Goal: Task Accomplishment & Management: Manage account settings

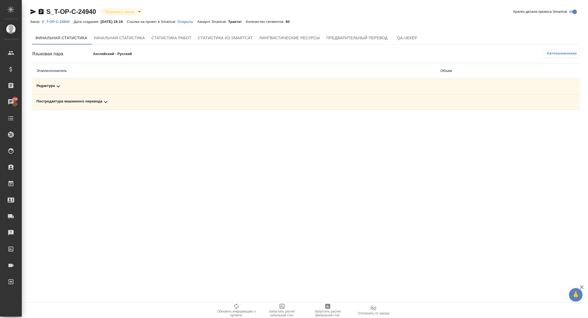
click at [69, 87] on div "Редактура" at bounding box center [233, 86] width 395 height 7
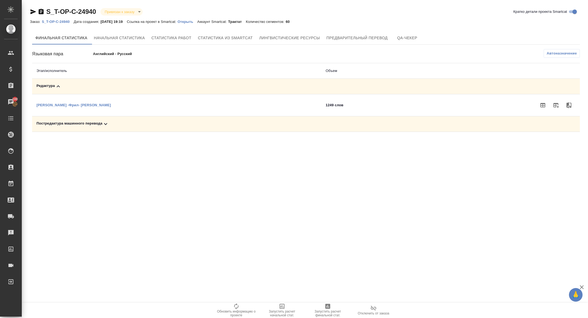
click at [106, 123] on icon at bounding box center [105, 124] width 7 height 7
click at [556, 144] on icon "button" at bounding box center [555, 142] width 7 height 7
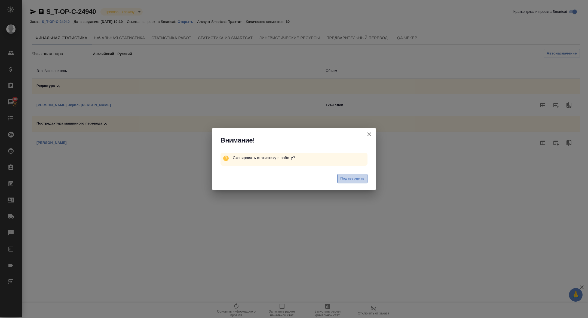
click at [350, 181] on span "Подтвердить" at bounding box center [352, 178] width 24 height 6
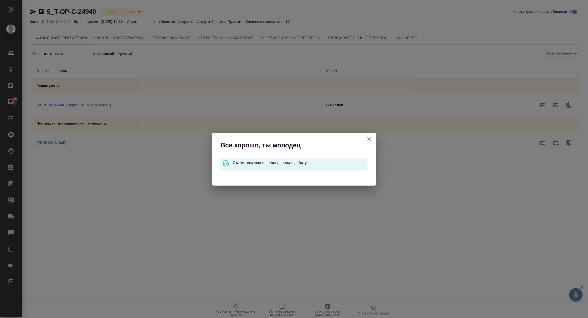
click at [369, 139] on icon "button" at bounding box center [369, 139] width 7 height 7
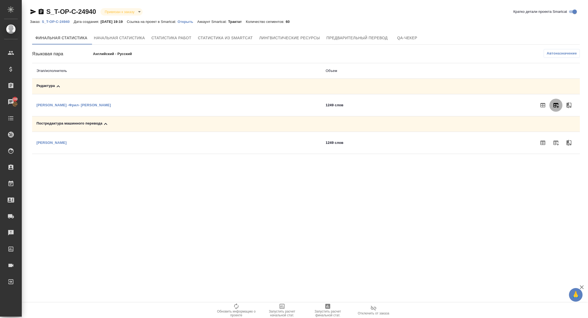
click at [556, 106] on icon "button" at bounding box center [555, 105] width 7 height 7
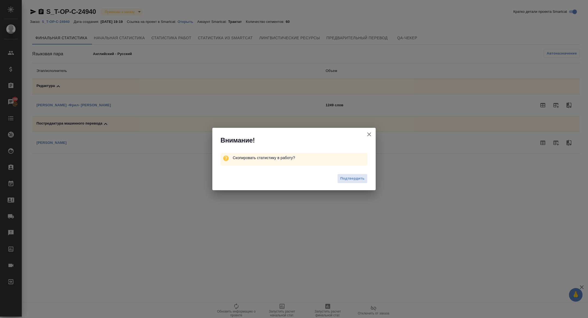
click at [354, 173] on div "Подтвердить" at bounding box center [293, 179] width 163 height 22
click at [354, 179] on span "Подтвердить" at bounding box center [352, 178] width 24 height 6
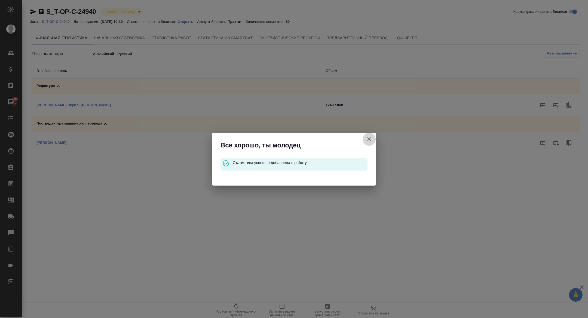
click at [368, 140] on icon "button" at bounding box center [369, 139] width 7 height 7
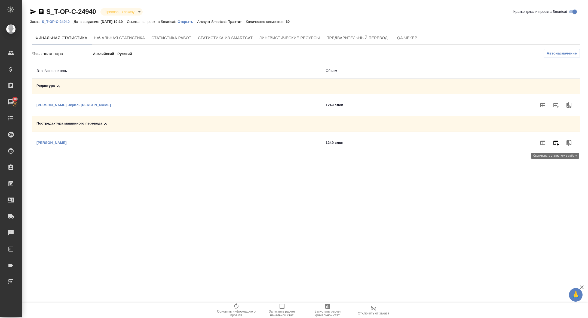
click at [556, 143] on icon "button" at bounding box center [555, 142] width 5 height 5
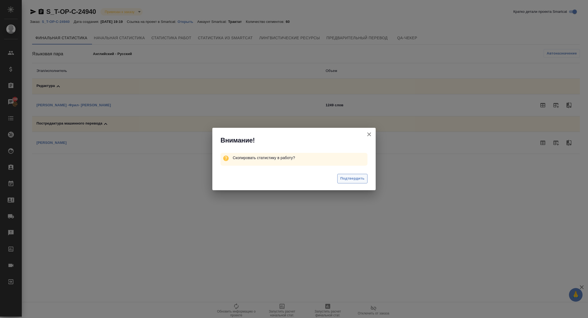
click at [350, 178] on span "Подтвердить" at bounding box center [352, 178] width 24 height 6
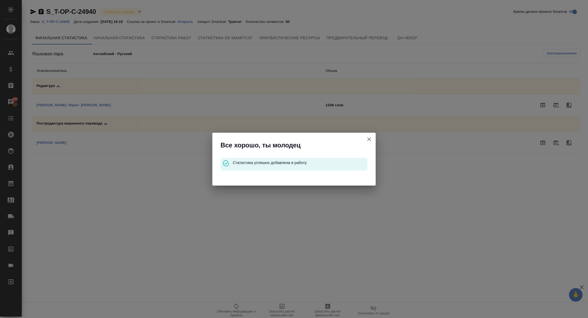
click at [368, 138] on icon "button" at bounding box center [369, 139] width 4 height 4
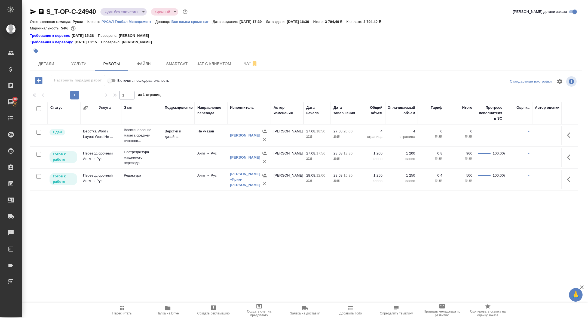
drag, startPoint x: 567, startPoint y: 157, endPoint x: 564, endPoint y: 157, distance: 3.0
click at [567, 157] on icon "button" at bounding box center [570, 157] width 7 height 7
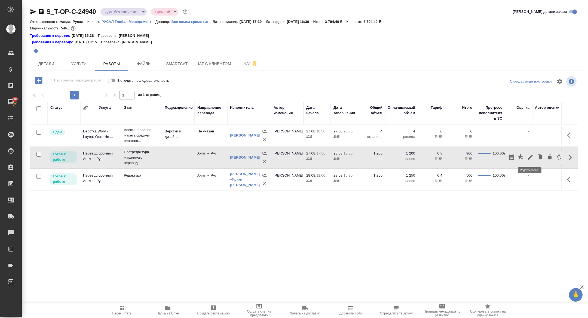
click at [532, 158] on icon "button" at bounding box center [530, 157] width 7 height 7
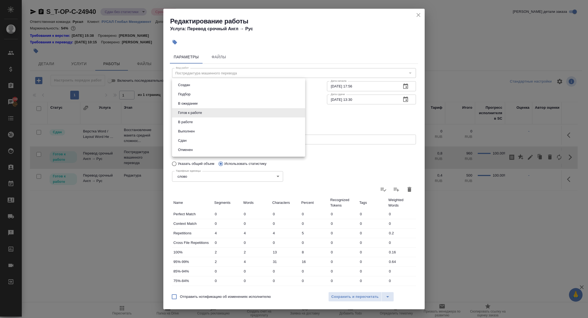
click at [189, 114] on body "🙏 .cls-1 fill:#fff; AWATERA Zhuravleva Alexandra Клиенты Спецификации Заказы 10…" at bounding box center [294, 159] width 588 height 318
click at [189, 139] on li "Сдан" at bounding box center [238, 140] width 133 height 9
type input "closed"
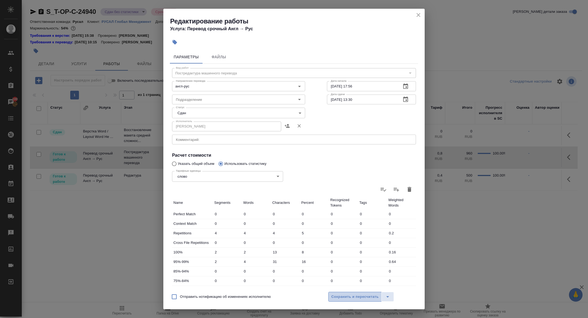
click at [354, 295] on span "Сохранить и пересчитать" at bounding box center [354, 296] width 47 height 6
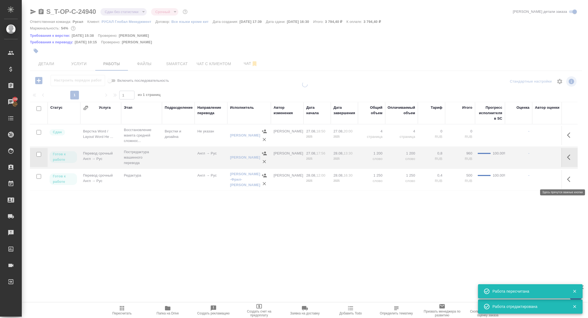
click at [568, 180] on icon "button" at bounding box center [570, 179] width 7 height 7
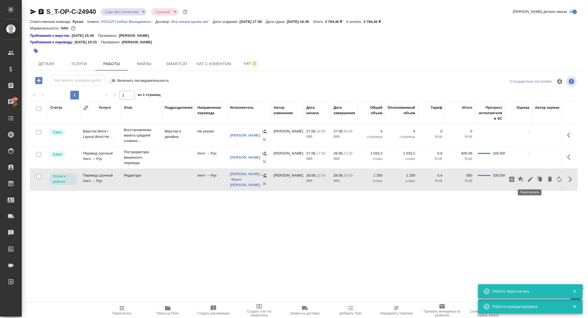
click at [527, 178] on icon "button" at bounding box center [530, 179] width 7 height 7
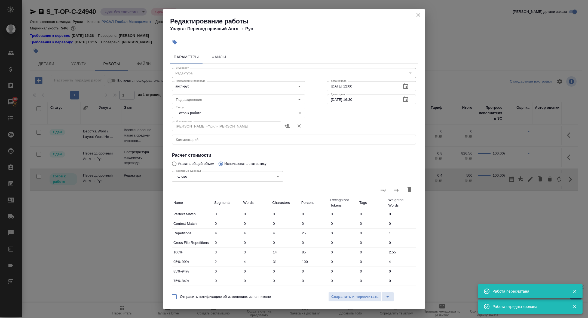
click at [183, 110] on body "🙏 .cls-1 fill:#fff; AWATERA Zhuravleva Alexandra Клиенты Спецификации Заказы 10…" at bounding box center [294, 159] width 588 height 318
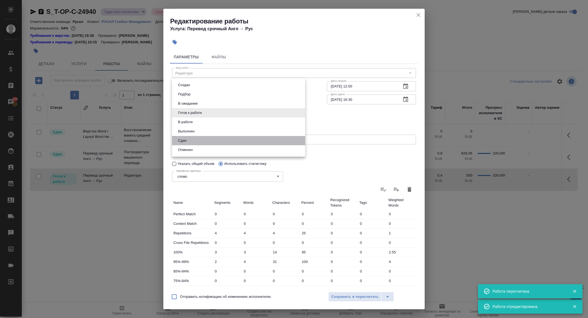
click at [193, 140] on li "Сдан" at bounding box center [238, 140] width 133 height 9
type input "closed"
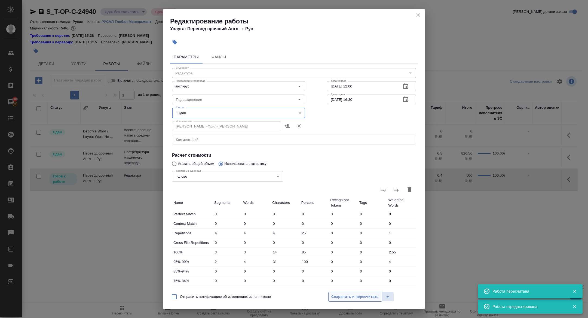
click at [339, 294] on span "Сохранить и пересчитать" at bounding box center [354, 296] width 47 height 6
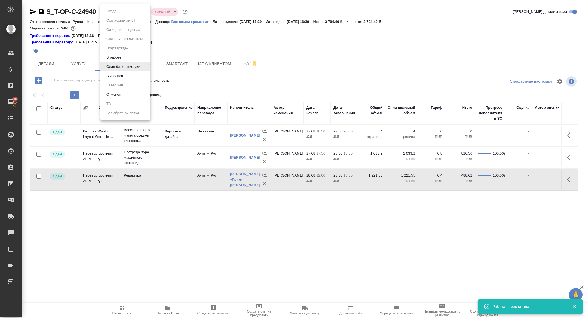
click at [123, 9] on body "🙏 .cls-1 fill:#fff; AWATERA Zhuravleva Alexandra Клиенты Спецификации Заказы 10…" at bounding box center [294, 159] width 588 height 318
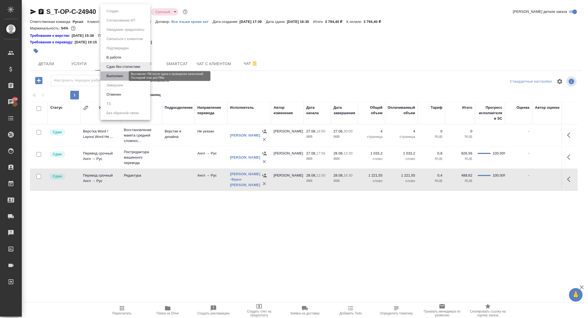
click at [119, 77] on button "Выполнен" at bounding box center [115, 76] width 20 height 6
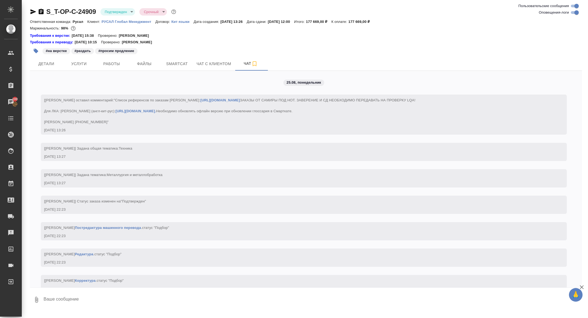
scroll to position [1567, 0]
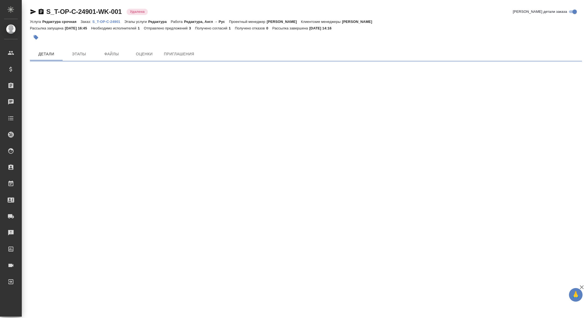
click at [110, 21] on p "S_T-OP-C-24901" at bounding box center [108, 22] width 32 height 4
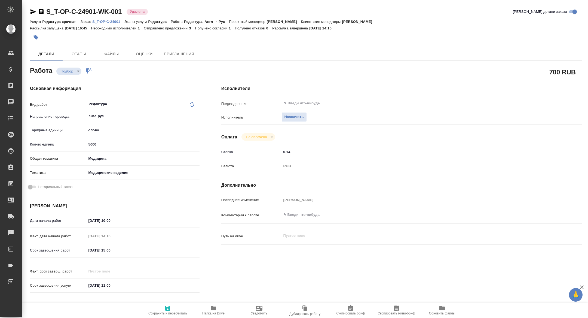
type textarea "x"
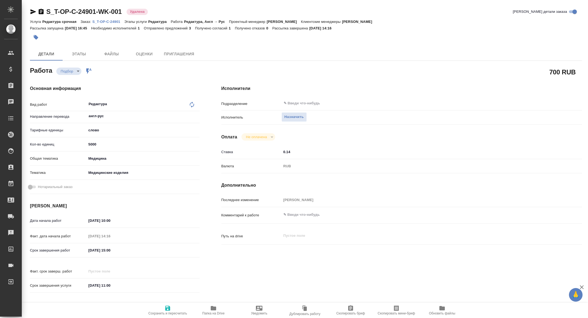
type textarea "x"
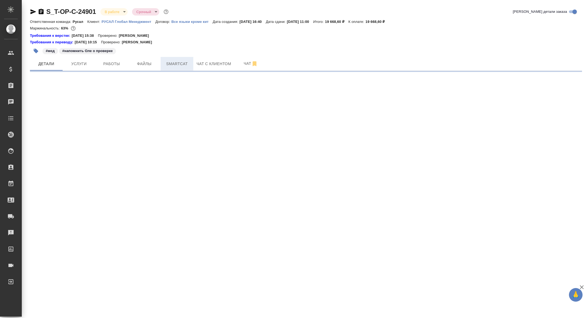
select select "RU"
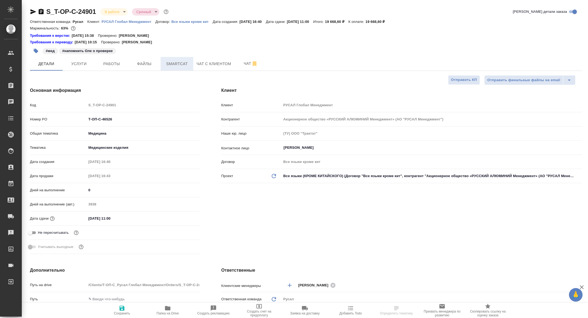
click at [178, 60] on button "Smartcat" at bounding box center [177, 64] width 33 height 14
type textarea "x"
type input "[PERSON_NAME]"
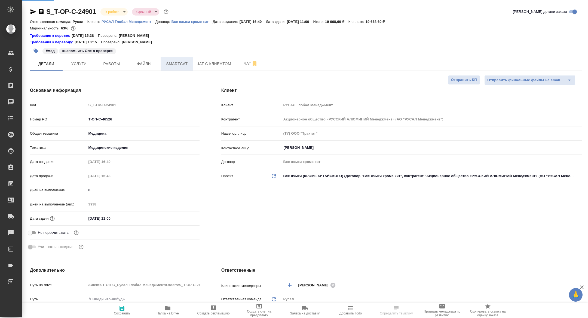
type input "[PERSON_NAME]"
click at [178, 67] on span "Smartcat" at bounding box center [177, 63] width 26 height 7
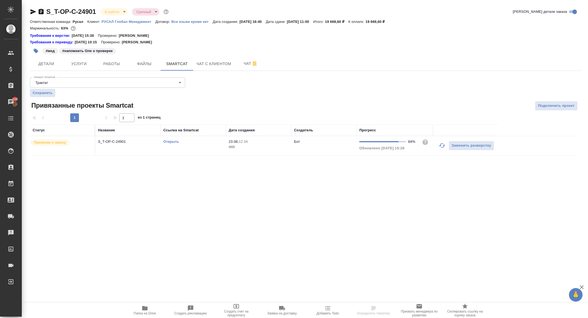
click at [171, 142] on link "Открыть" at bounding box center [171, 141] width 16 height 4
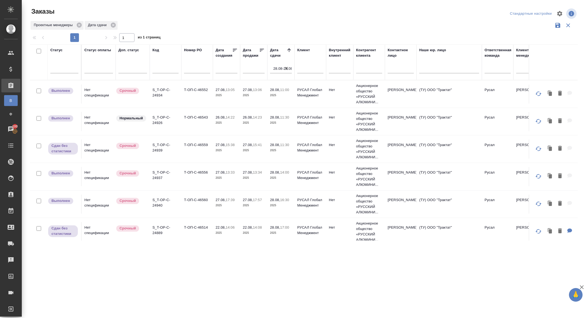
scroll to position [32, 0]
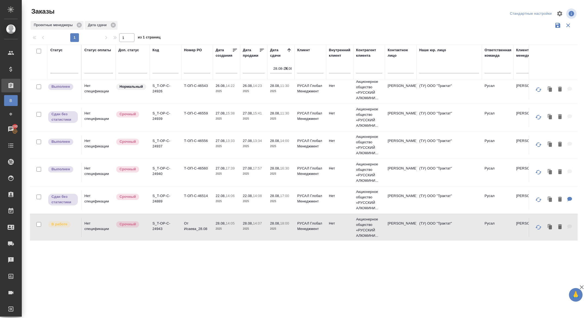
click at [287, 68] on icon "button" at bounding box center [286, 68] width 5 height 5
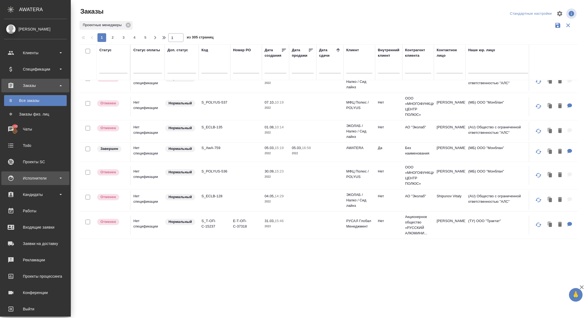
click at [15, 177] on div "Исполнители" at bounding box center [35, 178] width 63 height 8
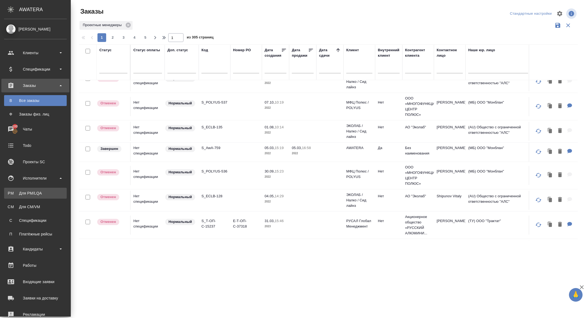
click at [42, 191] on div "Для PM/LQA" at bounding box center [35, 192] width 57 height 5
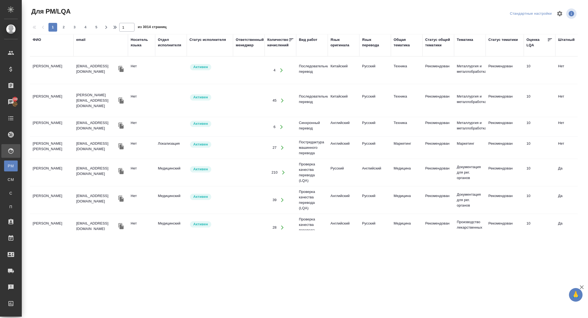
click at [338, 48] on div "Язык оригинала" at bounding box center [343, 45] width 26 height 16
click at [338, 44] on div "Язык оригинала" at bounding box center [343, 42] width 26 height 11
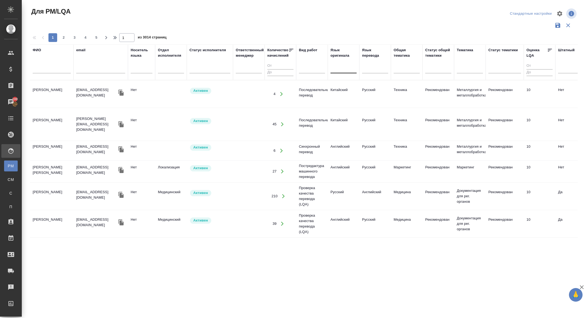
click at [337, 68] on div at bounding box center [343, 68] width 26 height 8
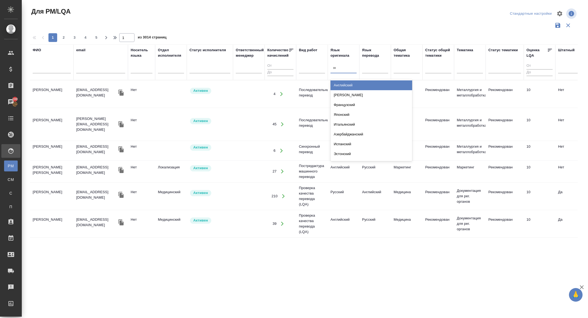
type input "нем"
click at [345, 82] on div "Немецкий" at bounding box center [371, 85] width 82 height 10
click at [376, 66] on div at bounding box center [375, 68] width 26 height 8
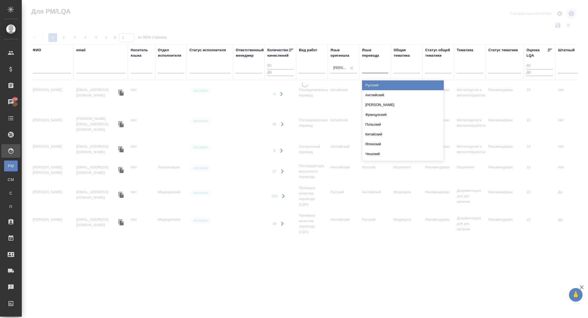
click at [371, 83] on div "Русский" at bounding box center [403, 85] width 82 height 10
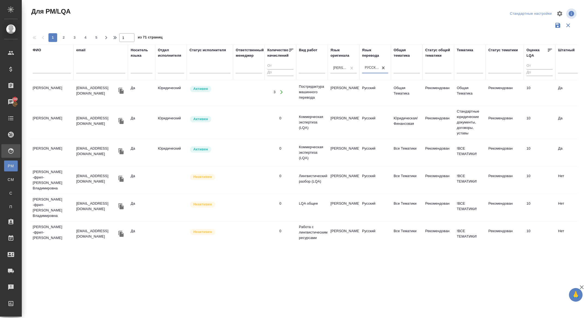
scroll to position [91, 0]
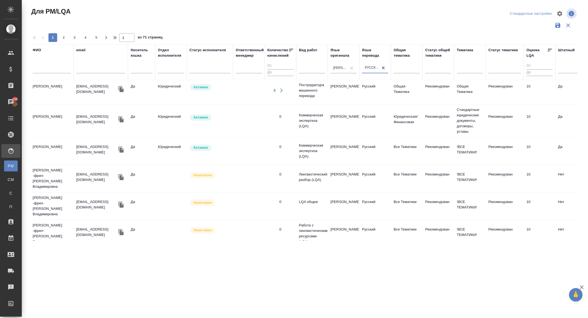
click at [121, 174] on icon "button" at bounding box center [120, 177] width 5 height 6
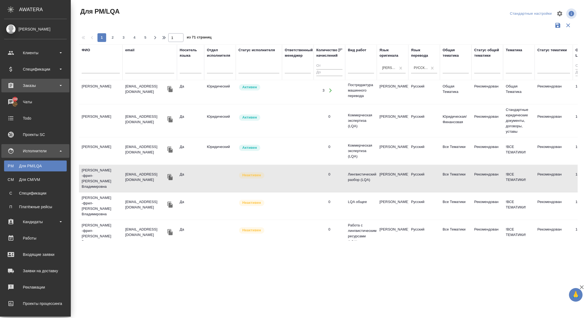
click at [36, 84] on div "Заказы" at bounding box center [35, 85] width 63 height 8
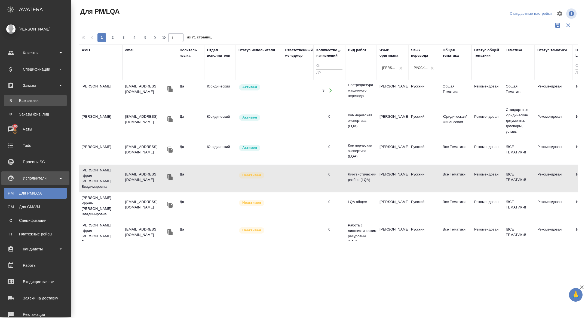
click at [36, 104] on link "В Все заказы" at bounding box center [35, 100] width 63 height 11
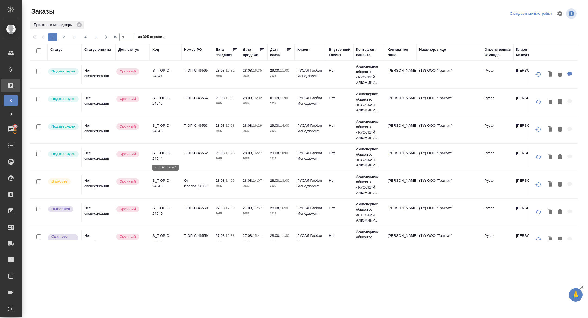
click at [157, 156] on p "S_T-OP-C-24944" at bounding box center [165, 155] width 26 height 11
click at [158, 130] on p "S_T-OP-C-24945" at bounding box center [165, 128] width 26 height 11
click at [158, 100] on p "S_T-OP-C-24946" at bounding box center [165, 100] width 26 height 11
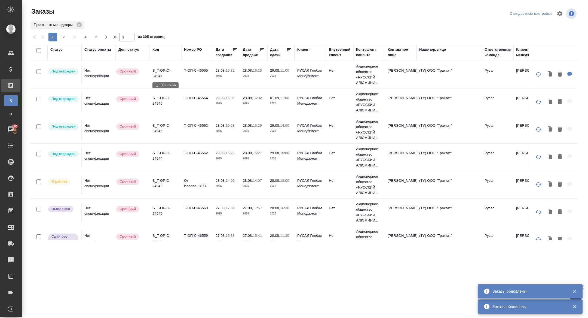
click at [157, 70] on p "S_T-OP-C-24947" at bounding box center [165, 73] width 26 height 11
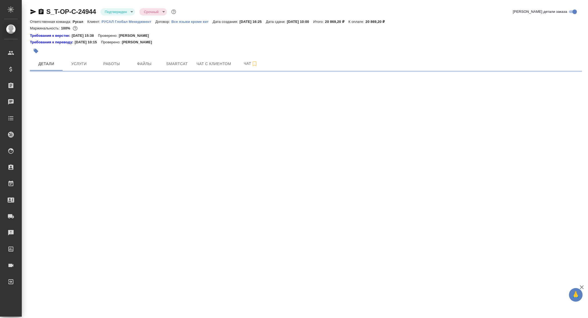
select select "RU"
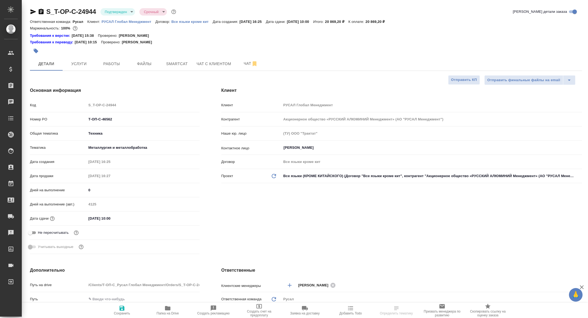
type textarea "x"
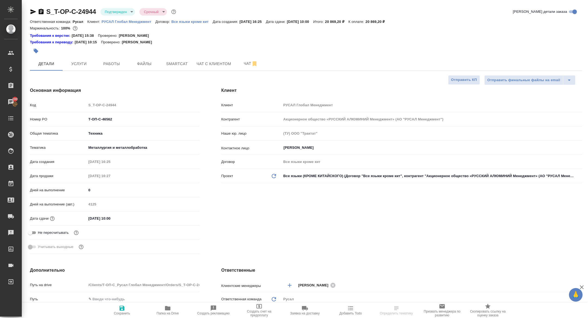
type textarea "x"
click at [172, 313] on span "Папка на Drive" at bounding box center [167, 313] width 22 height 4
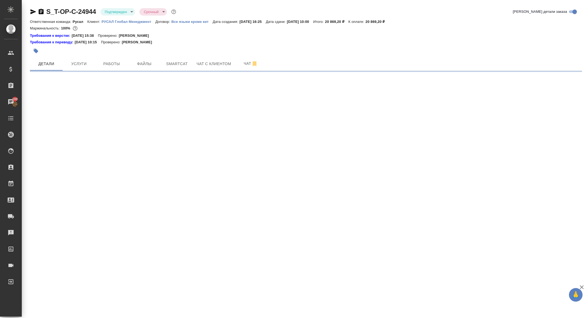
select select "RU"
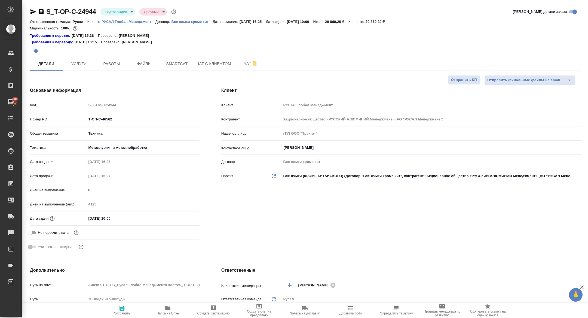
type textarea "x"
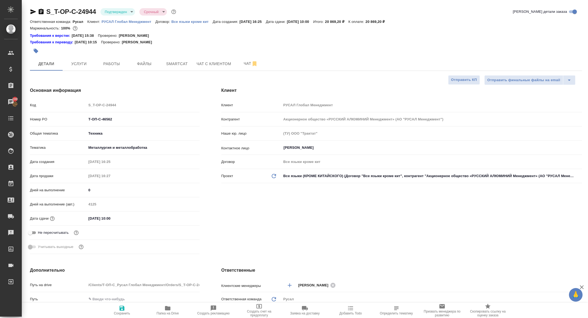
type textarea "x"
click at [105, 11] on body "🙏 .cls-1 fill:#fff; AWATERA Zhuravleva Alexandra Клиенты Спецификации Заказы 10…" at bounding box center [294, 159] width 588 height 318
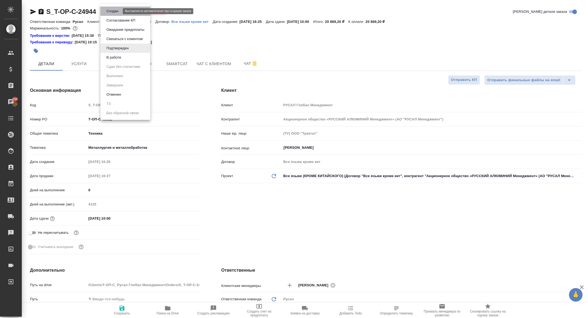
click at [115, 12] on button "Создан" at bounding box center [112, 11] width 15 height 6
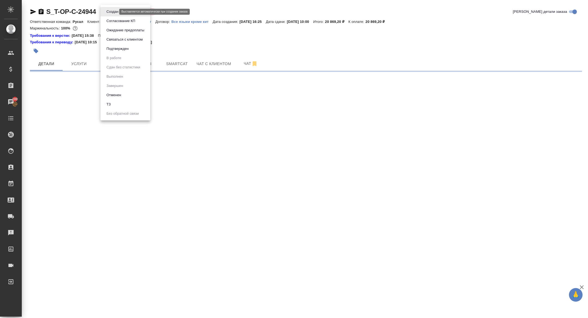
click at [115, 11] on body "🙏 .cls-1 fill:#fff; AWATERA Zhuravleva Alexandra Клиенты Спецификации Заказы 10…" at bounding box center [294, 159] width 588 height 318
select select "RU"
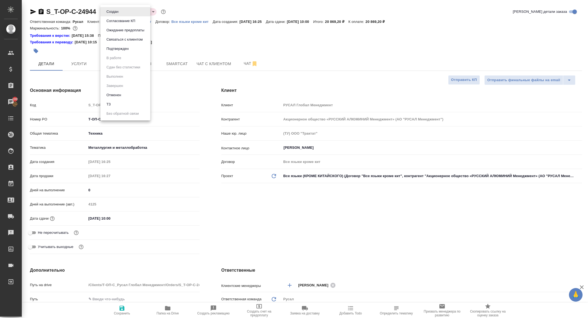
type textarea "x"
click at [113, 102] on li "ТЗ" at bounding box center [125, 104] width 50 height 9
type textarea "x"
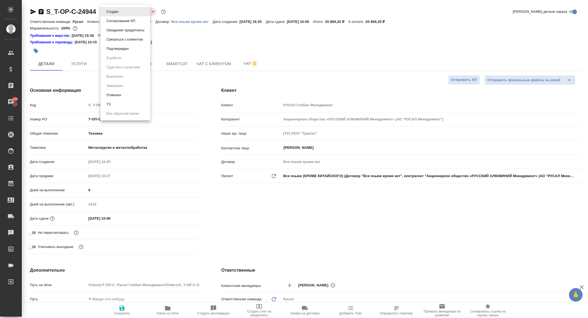
type textarea "x"
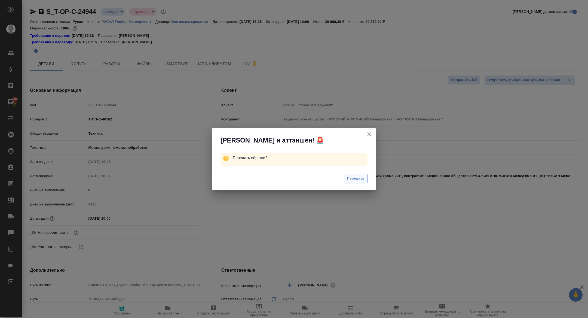
click at [361, 177] on span "Передать" at bounding box center [356, 178] width 18 height 6
type textarea "x"
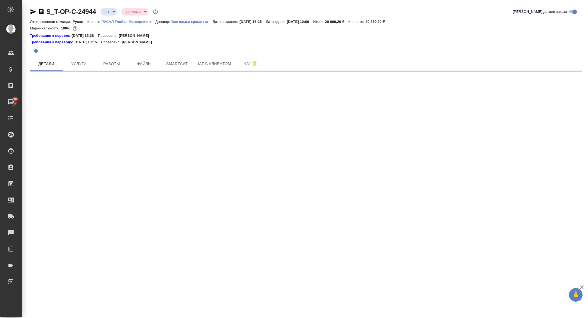
select select "RU"
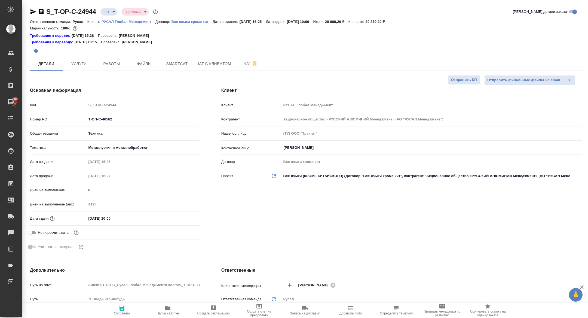
type textarea "x"
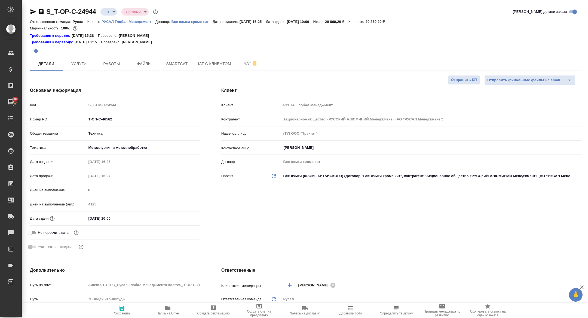
type textarea "x"
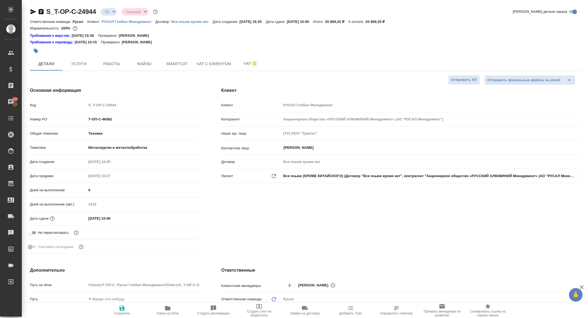
type textarea "x"
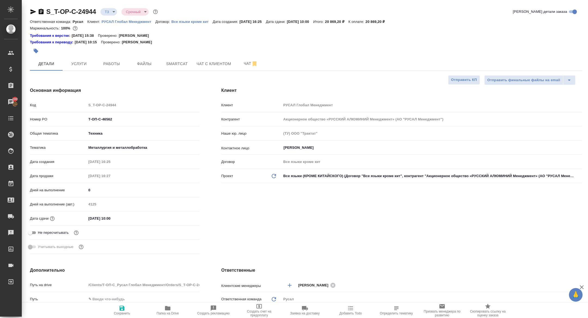
type textarea "x"
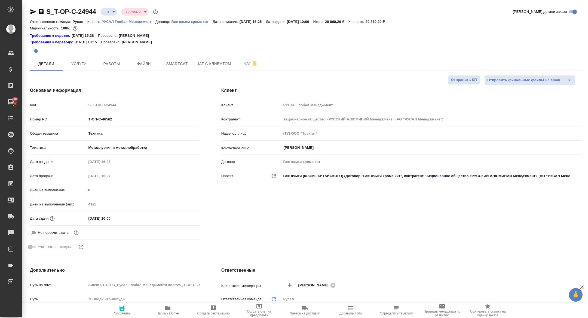
type textarea "x"
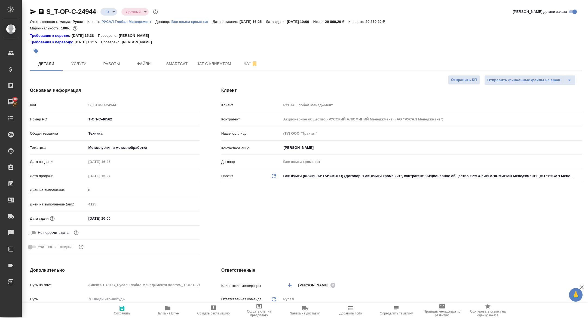
type textarea "x"
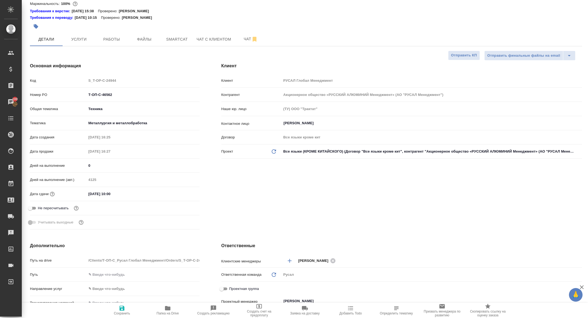
scroll to position [24, 0]
click at [246, 36] on span "Чат" at bounding box center [251, 39] width 26 height 7
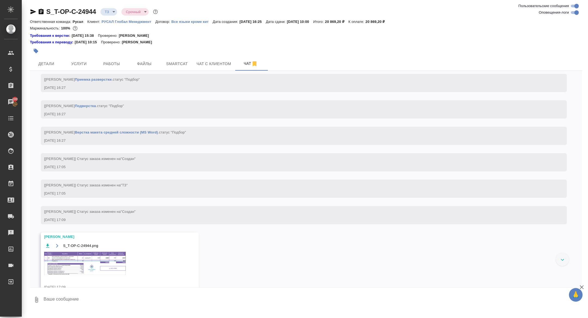
scroll to position [356, 0]
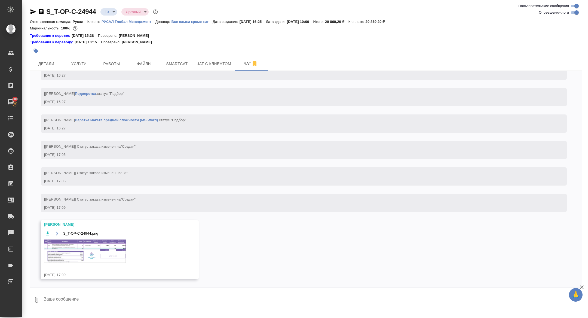
click at [87, 253] on img at bounding box center [85, 250] width 82 height 23
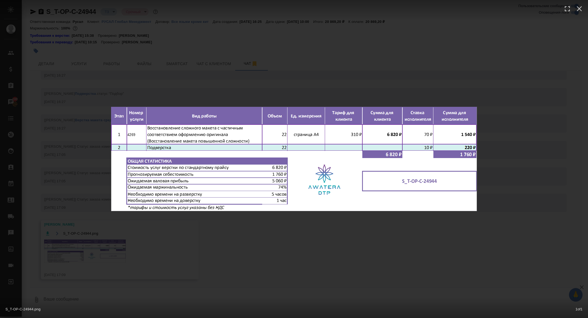
click at [82, 219] on div "S_T-OP-C-24944.png 1 of 1" at bounding box center [294, 159] width 588 height 318
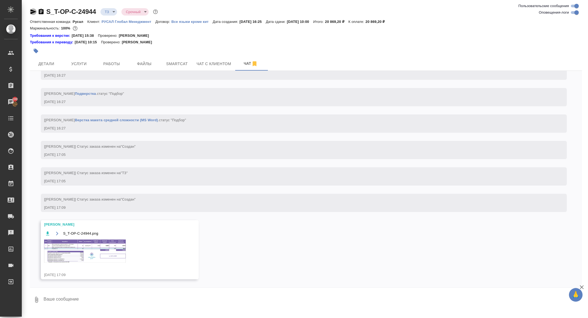
click at [33, 9] on icon "button" at bounding box center [33, 11] width 7 height 7
click at [85, 258] on img at bounding box center [85, 250] width 82 height 23
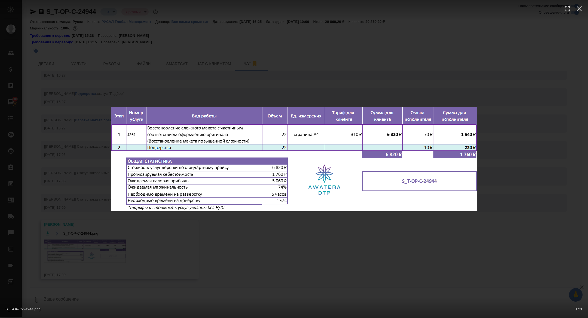
click at [150, 268] on div "S_T-OP-C-24944.png 1 of 1" at bounding box center [294, 159] width 588 height 318
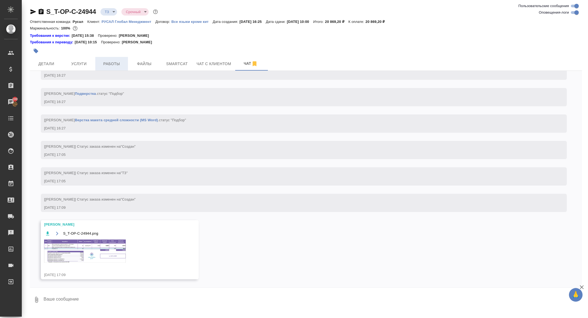
click at [127, 63] on button "Работы" at bounding box center [111, 64] width 33 height 14
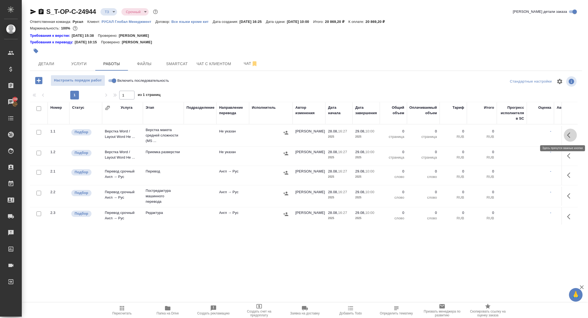
click at [567, 135] on button "button" at bounding box center [570, 134] width 13 height 13
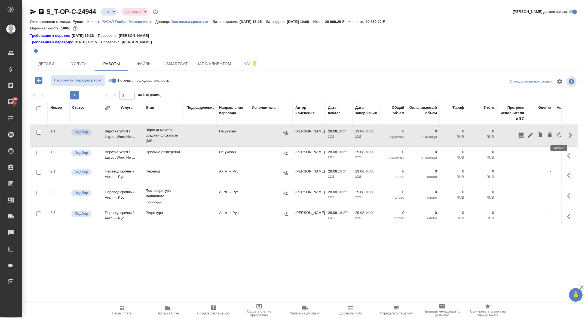
click at [561, 134] on icon "button" at bounding box center [559, 135] width 4 height 6
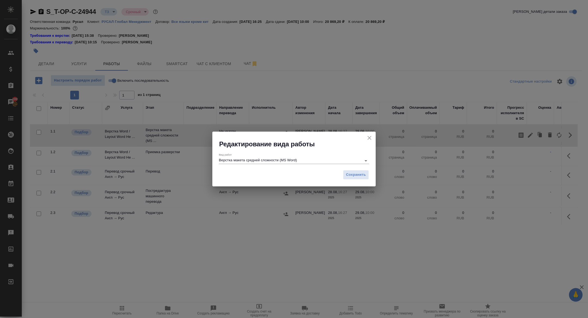
click at [300, 156] on div "Вид работ Верстка макета средней сложности (MS Word)" at bounding box center [294, 158] width 150 height 11
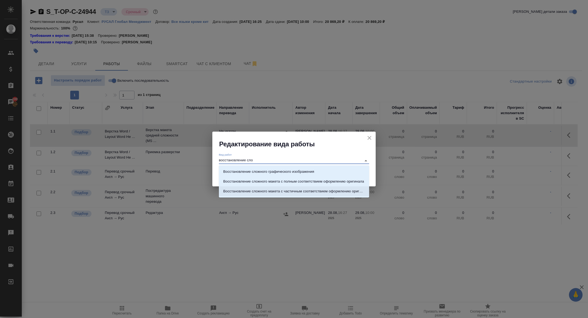
click at [337, 192] on p "Восстановление сложного макета с частичным соответствием оформлению оригинала" at bounding box center [293, 190] width 141 height 5
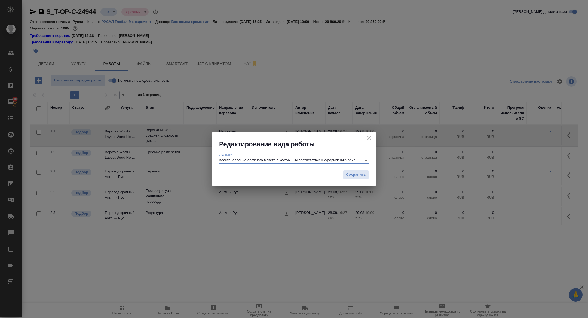
type input "Восстановление сложного макета с частичным соответствием оформлению оригинала"
click at [351, 182] on div "Сохранить" at bounding box center [293, 176] width 163 height 19
click at [351, 171] on button "Сохранить" at bounding box center [356, 175] width 26 height 10
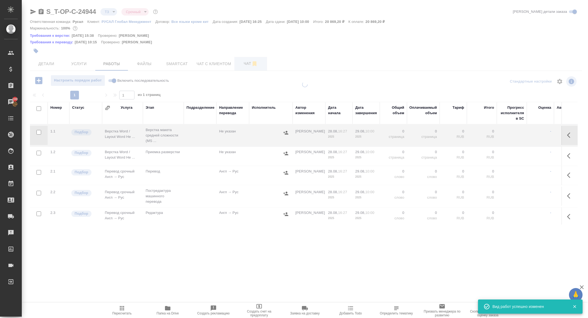
type input "new"
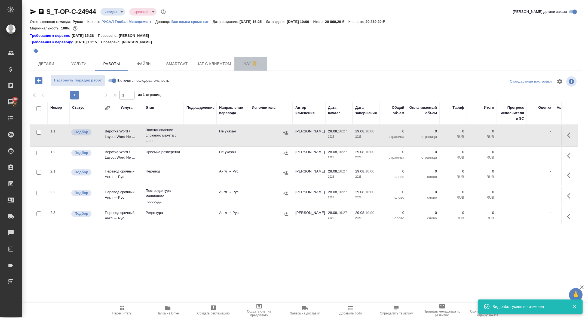
click at [245, 63] on span "Чат" at bounding box center [251, 63] width 26 height 7
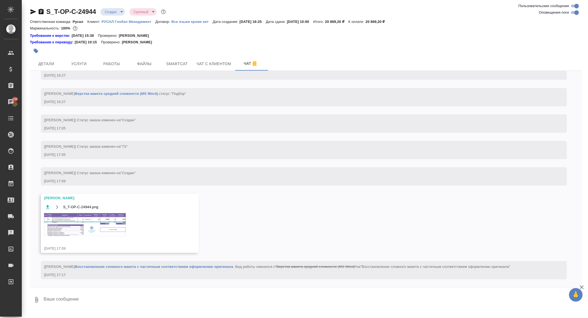
scroll to position [382, 0]
click at [99, 219] on img at bounding box center [85, 224] width 82 height 23
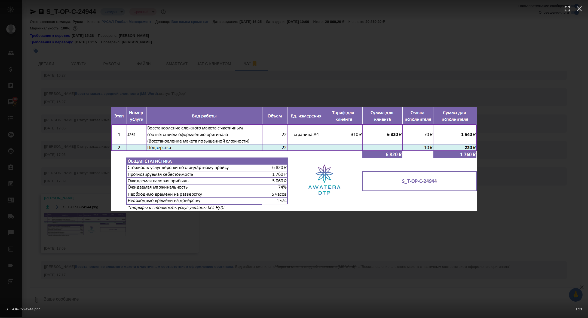
click at [81, 206] on div "S_T-OP-C-24944.png 1 of 1" at bounding box center [294, 159] width 588 height 318
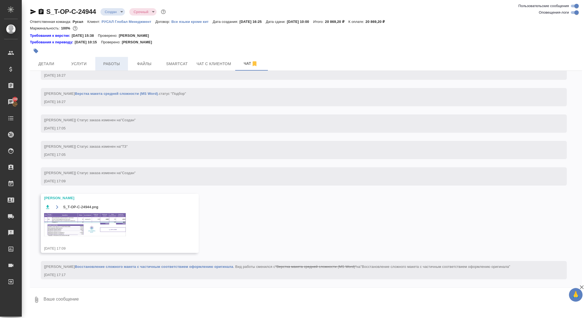
click at [109, 63] on span "Работы" at bounding box center [112, 63] width 26 height 7
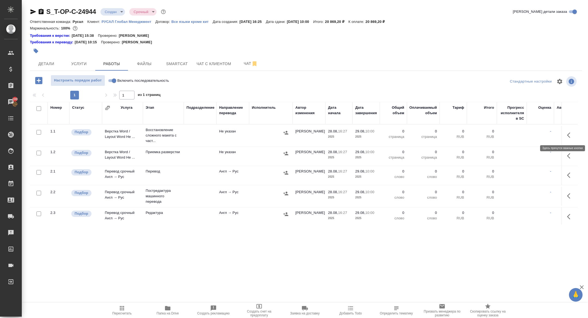
click at [568, 136] on icon "button" at bounding box center [570, 135] width 7 height 7
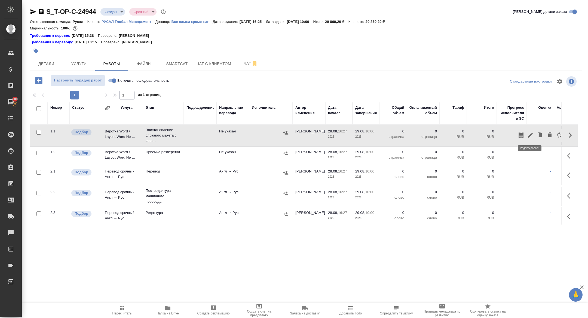
click at [527, 136] on icon "button" at bounding box center [530, 135] width 7 height 7
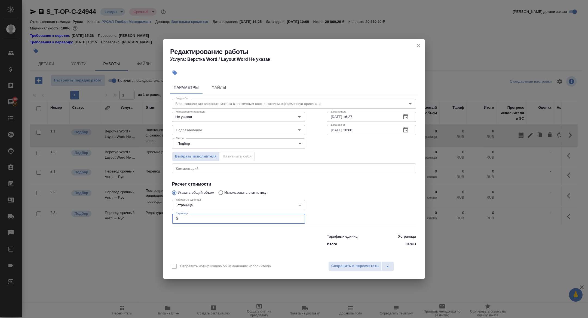
drag, startPoint x: 183, startPoint y: 218, endPoint x: 152, endPoint y: 218, distance: 30.5
click at [152, 218] on div "Редактирование работы Услуга: Верстка Word / Layout Word Не указан Параметры Фа…" at bounding box center [294, 159] width 588 height 318
type input "22"
click at [404, 133] on icon "button" at bounding box center [405, 130] width 7 height 7
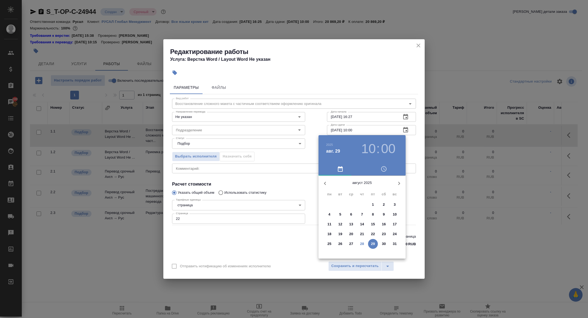
click at [368, 147] on h3 "10" at bounding box center [368, 148] width 14 height 15
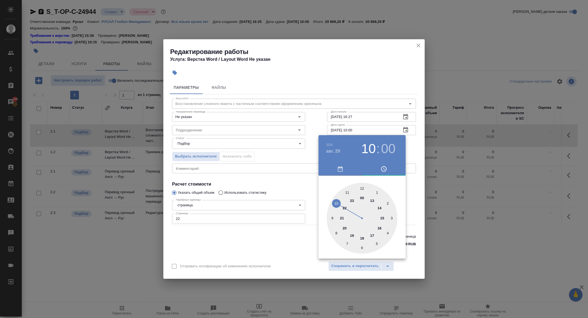
click at [277, 224] on div at bounding box center [294, 159] width 588 height 318
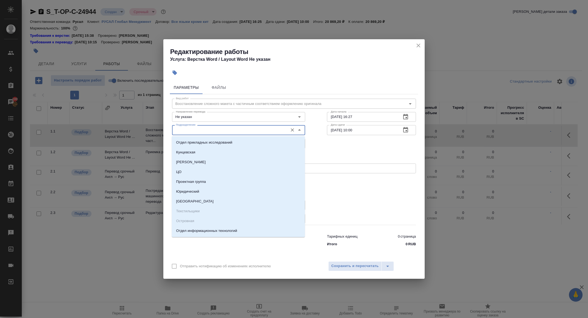
click at [198, 129] on input "Подразделение" at bounding box center [230, 130] width 112 height 7
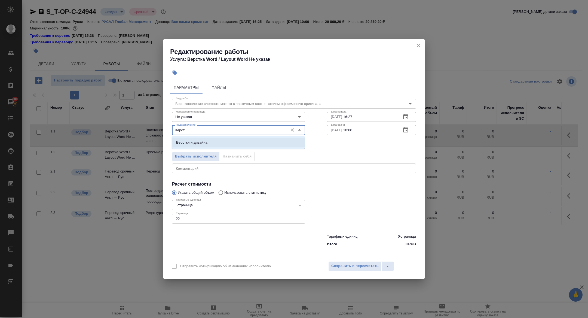
click at [208, 141] on li "Верстки и дизайна" at bounding box center [238, 142] width 133 height 10
type input "Верстки и дизайна"
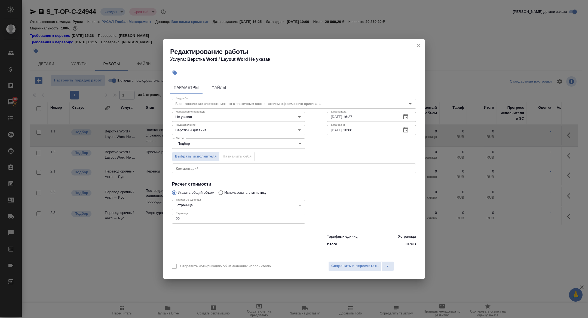
click at [342, 259] on div "Отправить нотификацию об изменениях исполнителю Сохранить и пересчитать" at bounding box center [293, 267] width 261 height 21
click at [350, 275] on div "Отправить нотификацию об изменениях исполнителю Сохранить и пересчитать" at bounding box center [293, 267] width 261 height 21
click at [343, 270] on button "Сохранить и пересчитать" at bounding box center [354, 266] width 53 height 10
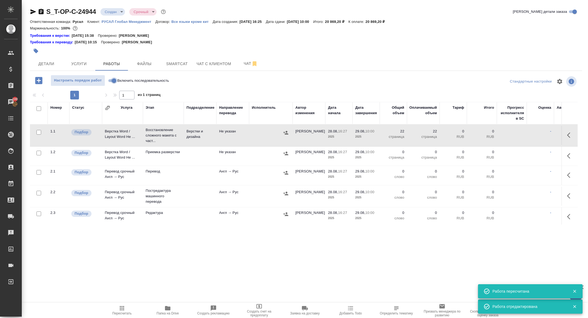
click at [111, 80] on input "Включить последовательность" at bounding box center [114, 80] width 20 height 7
checkbox input "true"
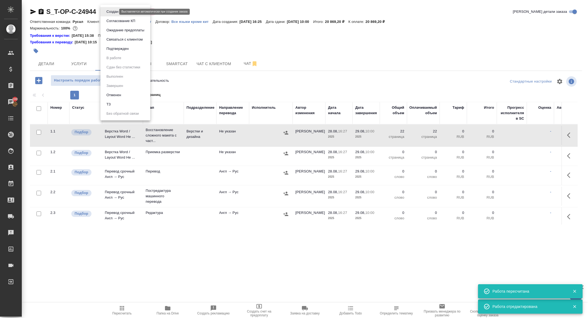
click at [112, 12] on body "🙏 .cls-1 fill:#fff; AWATERA Zhuravleva Alexandra Клиенты Спецификации Заказы 10…" at bounding box center [294, 159] width 588 height 318
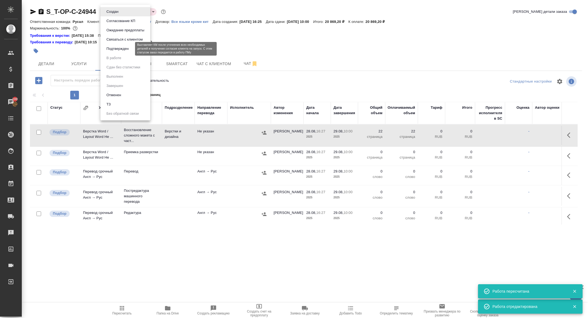
click at [114, 49] on button "Подтвержден" at bounding box center [118, 49] width 26 height 6
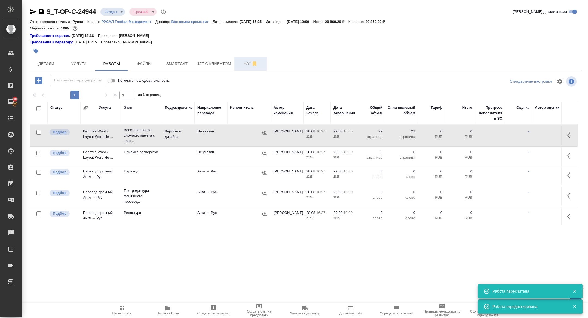
click at [247, 62] on span "Чат" at bounding box center [251, 63] width 26 height 7
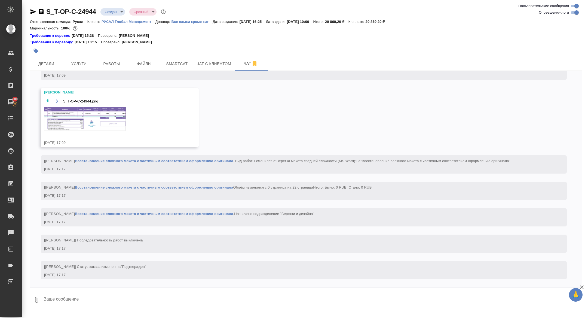
scroll to position [493, 0]
click at [83, 300] on textarea at bounding box center [312, 299] width 539 height 19
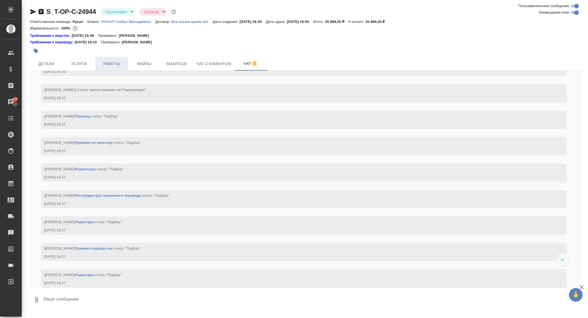
click at [112, 68] on button "Работы" at bounding box center [111, 64] width 33 height 14
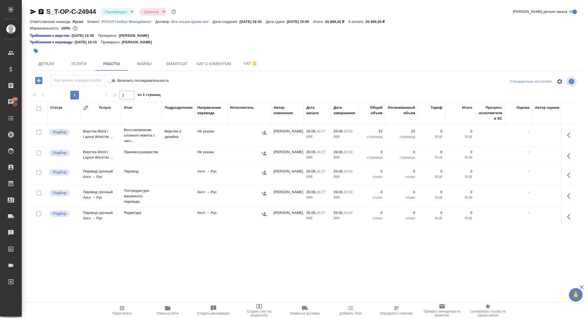
click at [169, 308] on icon "button" at bounding box center [167, 308] width 5 height 4
click at [245, 58] on button "Чат" at bounding box center [250, 64] width 33 height 14
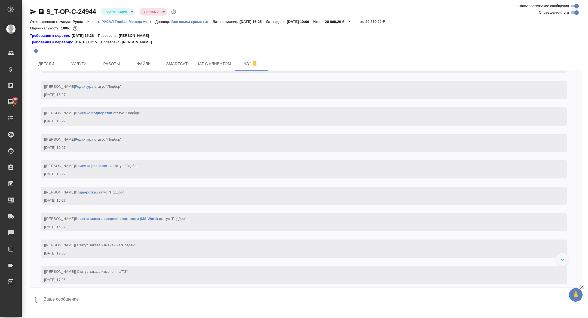
click at [129, 297] on textarea at bounding box center [312, 299] width 539 height 19
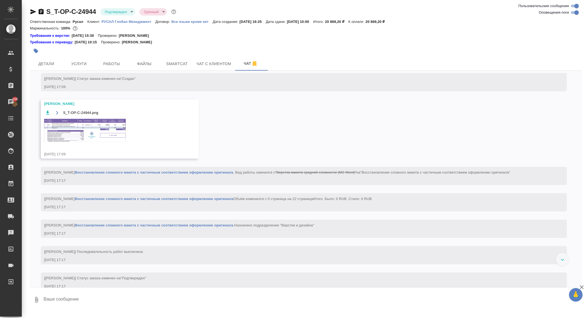
scroll to position [493, 0]
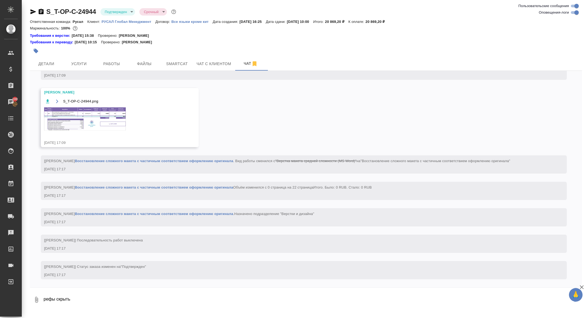
type textarea "рефы скрыть"
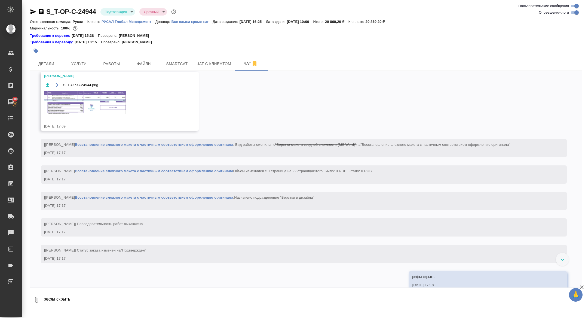
scroll to position [508, 0]
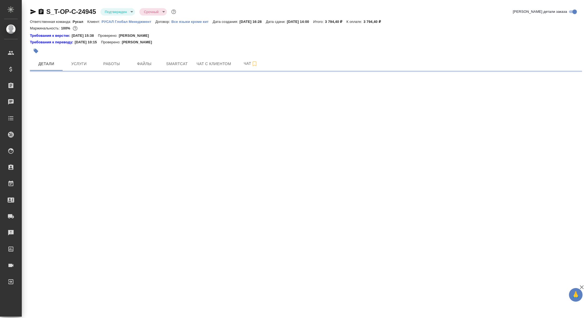
select select "RU"
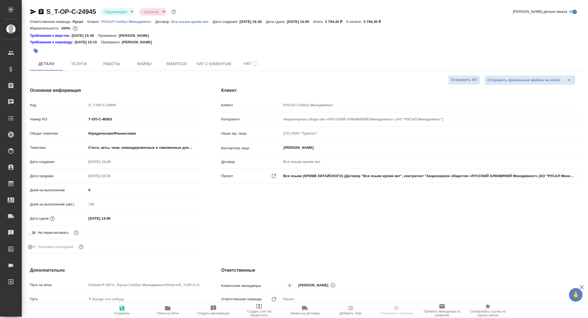
type textarea "x"
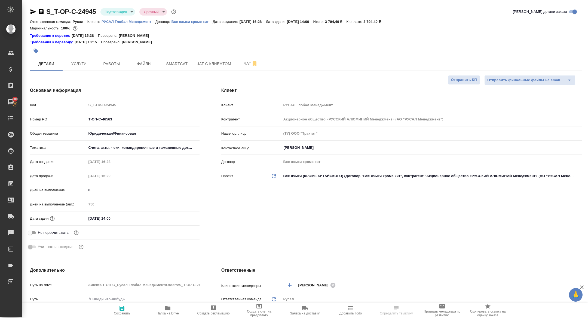
type textarea "x"
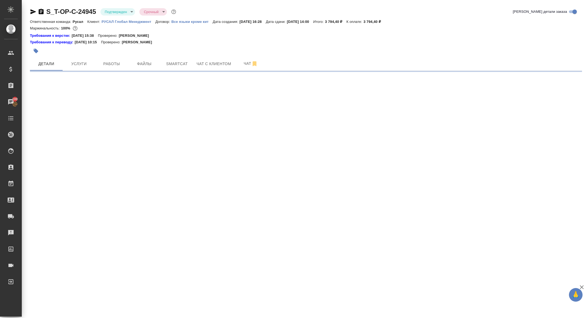
select select "RU"
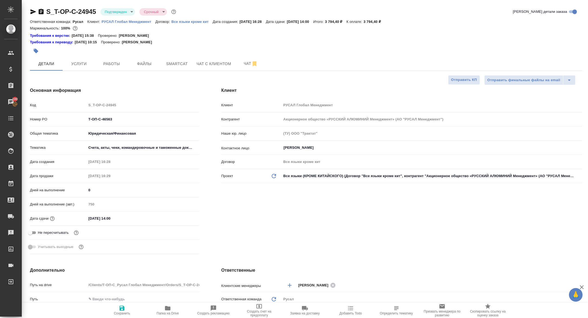
type textarea "x"
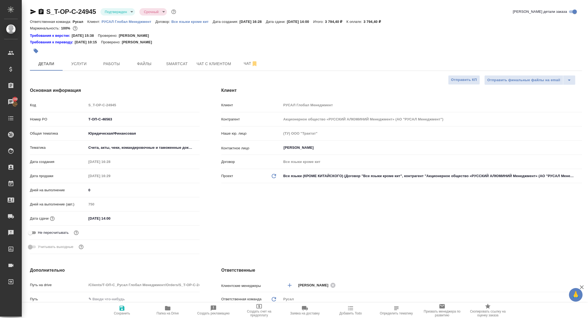
type textarea "x"
click at [168, 312] on span "Папка на Drive" at bounding box center [167, 313] width 22 height 4
type textarea "x"
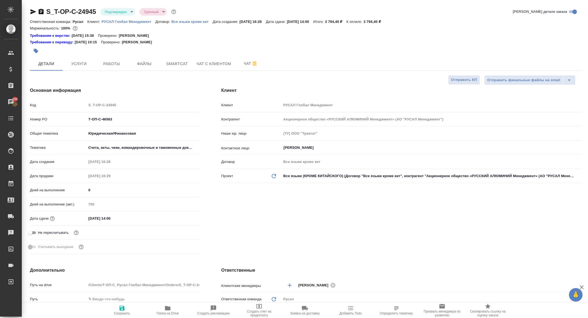
type textarea "x"
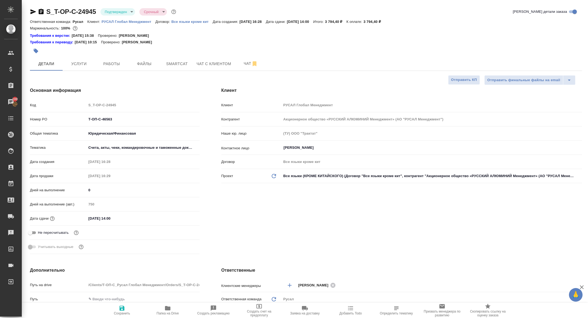
type textarea "x"
click at [123, 7] on div "S_T-OP-C-24945 Подтвержден confirmed Срочный urgent Кратко детали заказа Ответс…" at bounding box center [306, 293] width 558 height 587
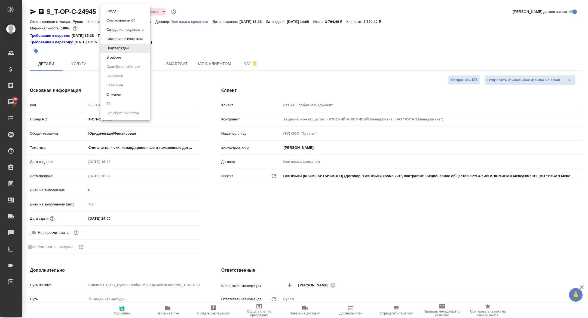
click at [115, 11] on body "🙏 .cls-1 fill:#fff; AWATERA Zhuravleva Alexandra Клиенты Спецификации Заказы 10…" at bounding box center [294, 159] width 588 height 318
click at [124, 10] on li "Создан" at bounding box center [125, 11] width 50 height 9
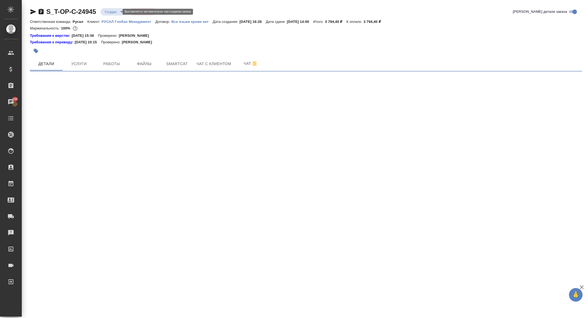
click at [112, 12] on body "🙏 .cls-1 fill:#fff; AWATERA Zhuravleva Alexandra Клиенты Спецификации Заказы 10…" at bounding box center [294, 159] width 588 height 318
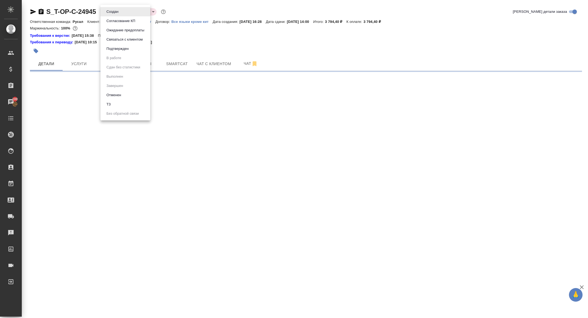
select select "RU"
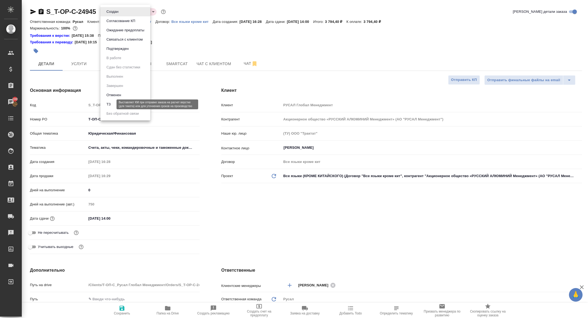
click at [110, 104] on button "ТЗ" at bounding box center [109, 104] width 8 height 6
type textarea "x"
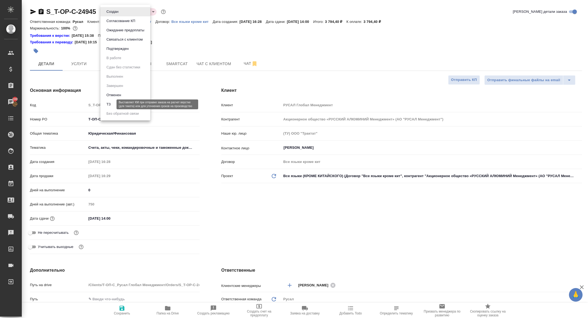
type textarea "x"
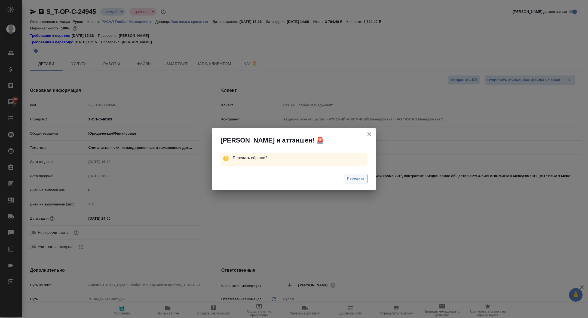
click at [347, 178] on span "Передать" at bounding box center [356, 178] width 18 height 6
type textarea "x"
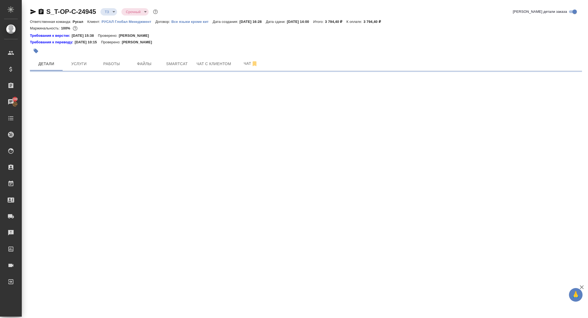
select select "RU"
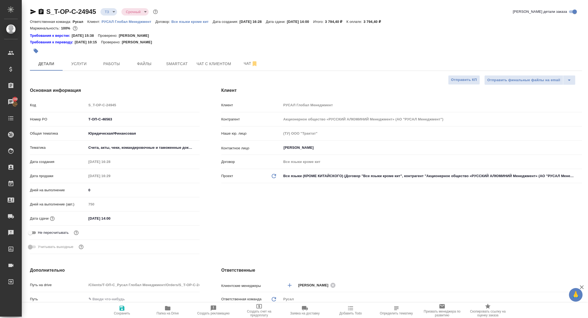
type textarea "x"
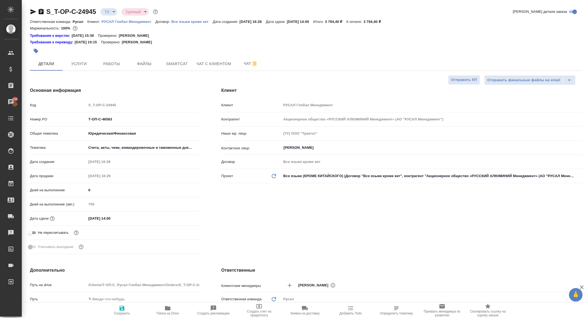
type textarea "x"
click at [243, 64] on span "Чат" at bounding box center [251, 63] width 26 height 7
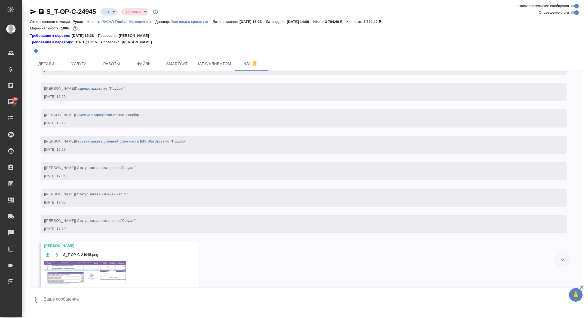
scroll to position [333, 0]
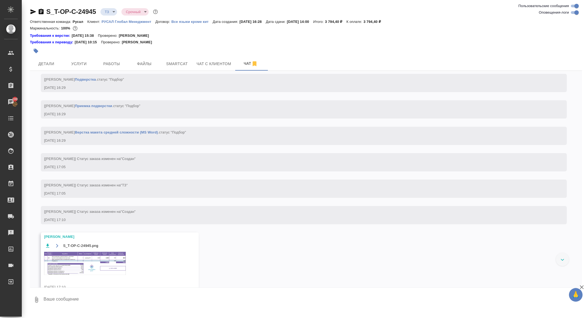
click at [97, 272] on img at bounding box center [85, 262] width 82 height 23
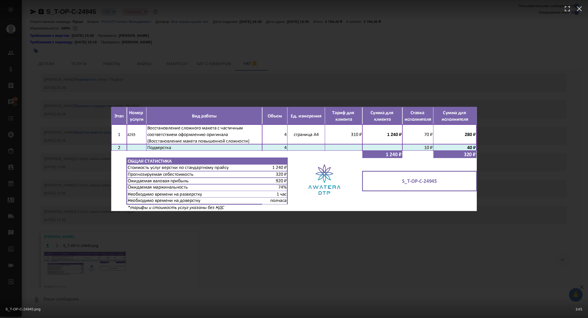
click at [87, 248] on div "S_T-OP-C-24945.png 1 of 1" at bounding box center [294, 159] width 588 height 318
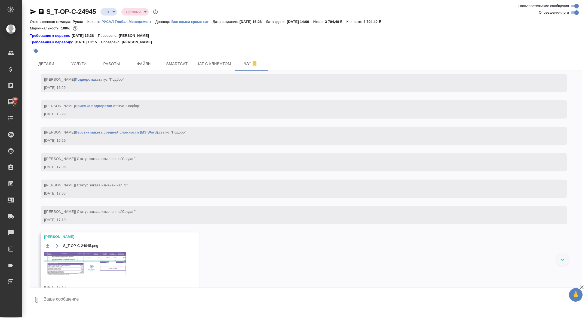
click at [99, 263] on img at bounding box center [85, 262] width 82 height 23
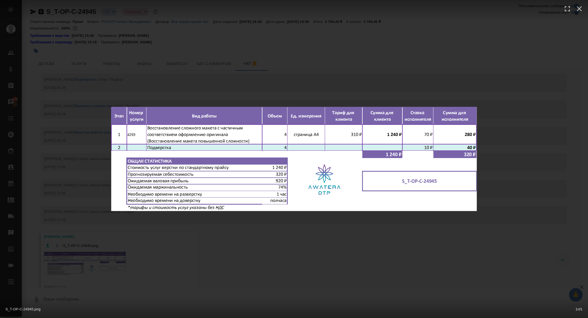
click at [69, 236] on div "S_T-OP-C-24945.png 1 of 1" at bounding box center [294, 159] width 588 height 318
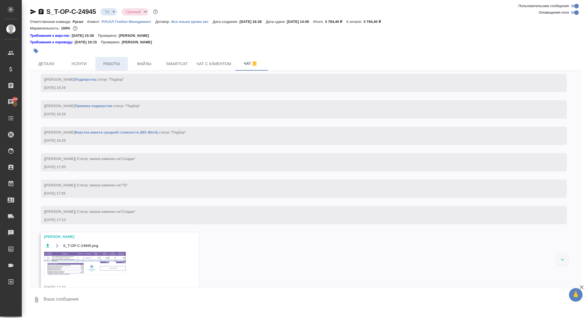
click at [116, 60] on button "Работы" at bounding box center [111, 64] width 33 height 14
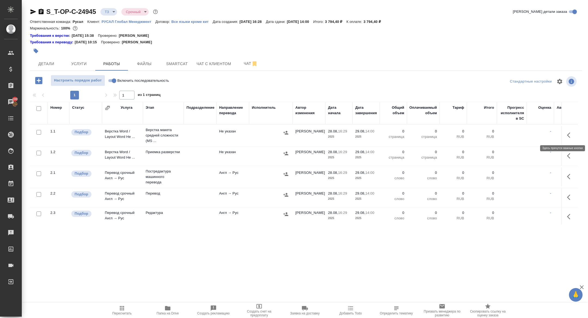
click at [567, 134] on icon "button" at bounding box center [570, 135] width 7 height 7
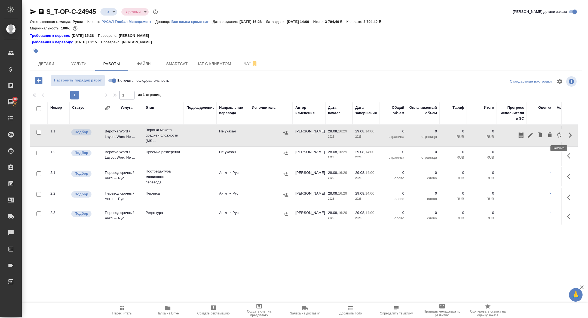
click at [561, 135] on icon "button" at bounding box center [559, 135] width 4 height 6
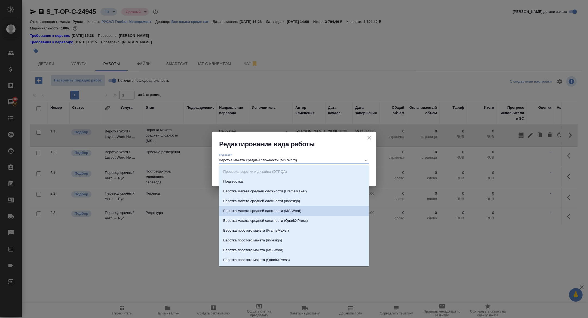
click at [291, 163] on input "Верстка макета средней сложности (MS Word)" at bounding box center [289, 160] width 140 height 7
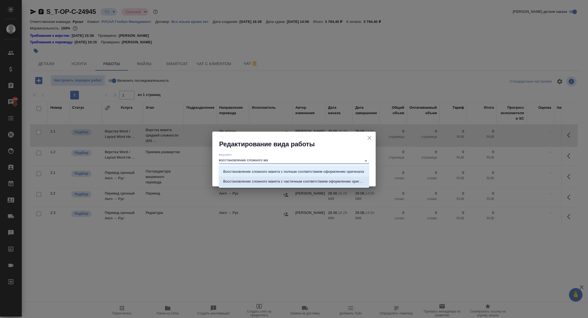
click at [325, 181] on p "Восстановление сложного макета с частичным соответствием оформлению оригинала" at bounding box center [293, 181] width 141 height 5
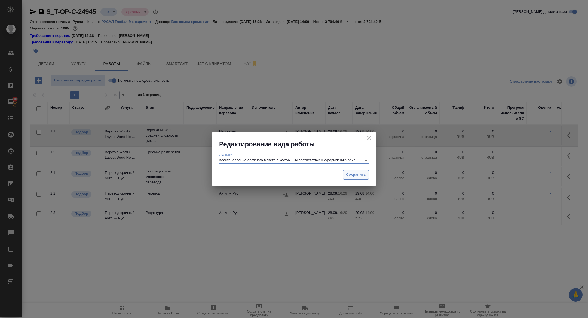
type input "Восстановление сложного макета с частичным соответствием оформлению оригинала"
click at [364, 175] on span "Сохранить" at bounding box center [356, 174] width 20 height 6
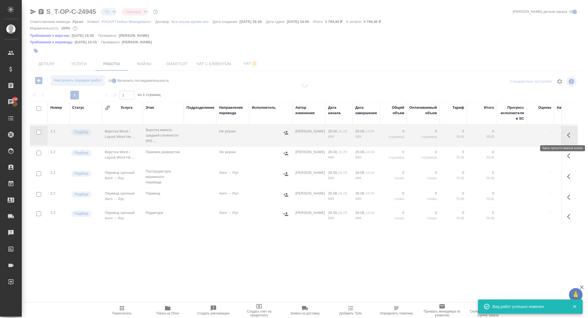
click at [569, 135] on icon "button" at bounding box center [570, 135] width 7 height 7
type input "new"
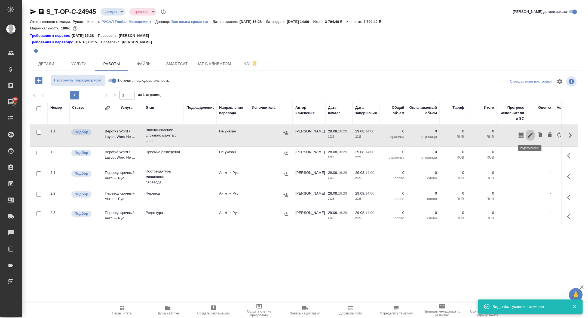
click at [528, 132] on icon "button" at bounding box center [530, 135] width 7 height 7
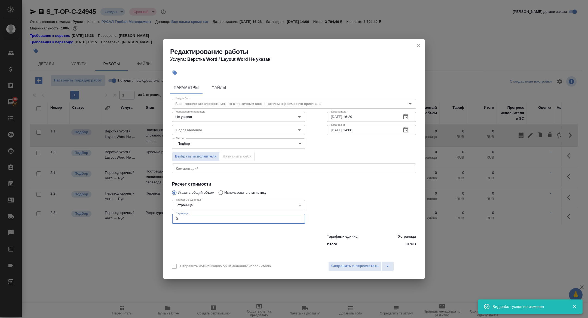
drag, startPoint x: 180, startPoint y: 217, endPoint x: 143, endPoint y: 217, distance: 37.0
click at [143, 217] on div "Редактирование работы Услуга: Верстка Word / Layout Word Не указан Параметры Фа…" at bounding box center [294, 159] width 588 height 318
type input "4"
click at [407, 127] on icon "button" at bounding box center [405, 130] width 7 height 7
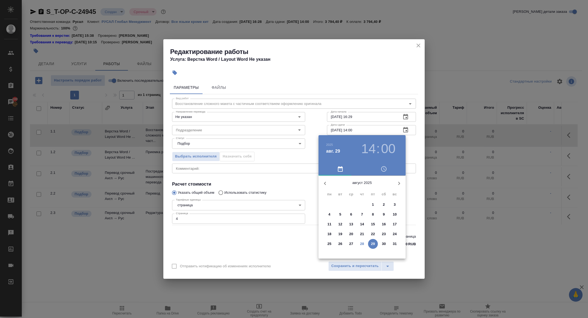
click at [362, 244] on p "28" at bounding box center [362, 243] width 4 height 5
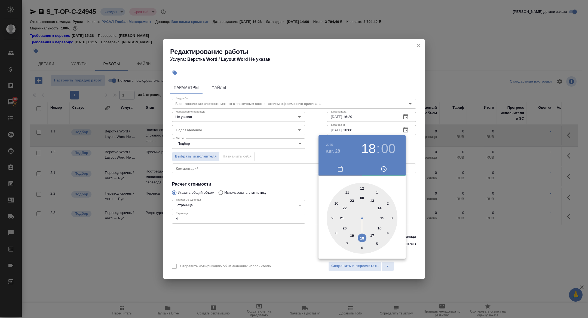
click at [362, 238] on div at bounding box center [362, 218] width 71 height 71
type input "28.08.2025 18:30"
click at [363, 246] on div at bounding box center [362, 218] width 71 height 71
click at [232, 164] on div at bounding box center [294, 159] width 588 height 318
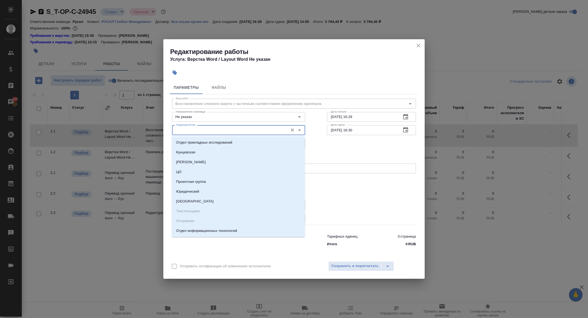
click at [201, 128] on input "Подразделение" at bounding box center [230, 130] width 112 height 7
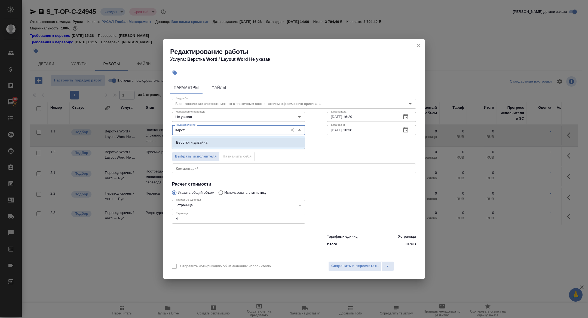
click at [213, 140] on li "Верстки и дизайна" at bounding box center [238, 142] width 133 height 10
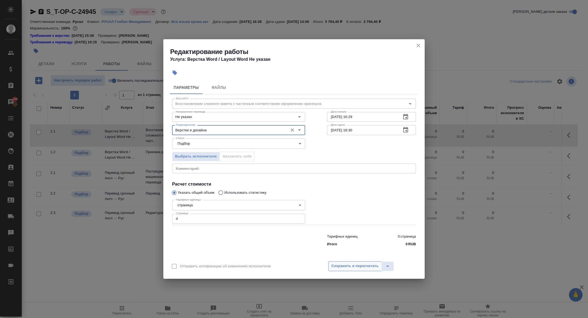
type input "Верстки и дизайна"
click at [337, 267] on span "Сохранить и пересчитать" at bounding box center [354, 266] width 47 height 6
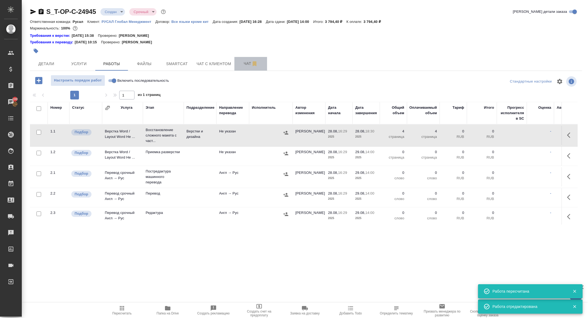
click at [247, 66] on span "Чат" at bounding box center [251, 63] width 26 height 7
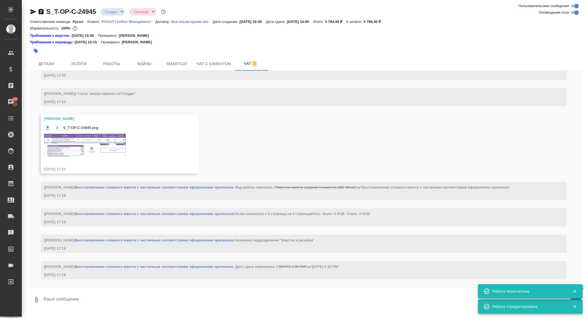
scroll to position [467, 0]
click at [96, 150] on img at bounding box center [85, 145] width 82 height 23
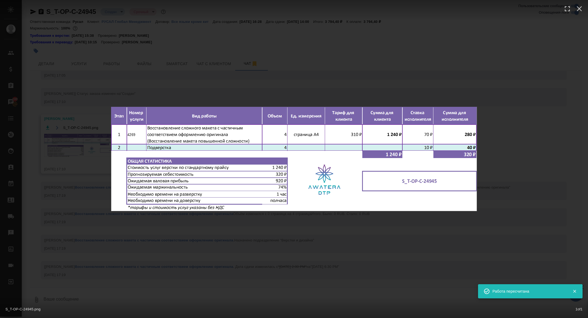
click at [75, 154] on div "S_T-OP-C-24945.png 1 of 1" at bounding box center [294, 159] width 588 height 318
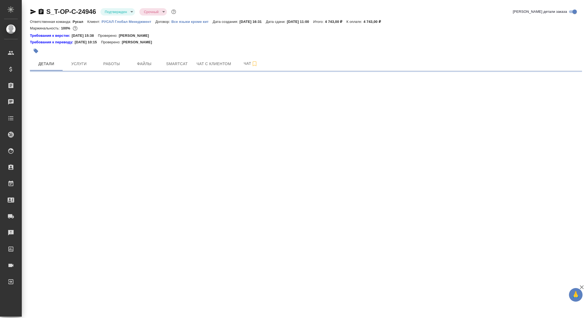
select select "RU"
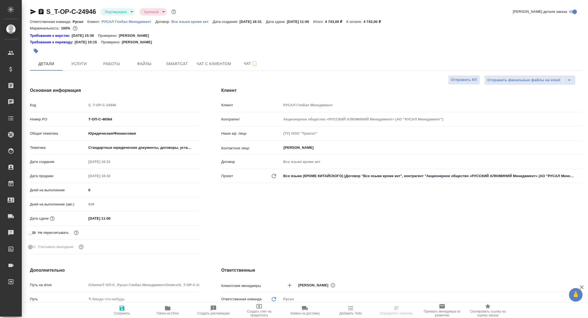
type textarea "x"
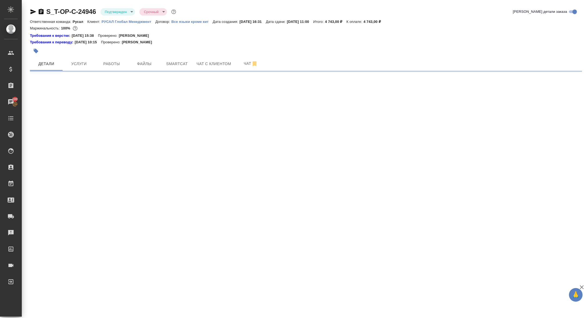
select select "RU"
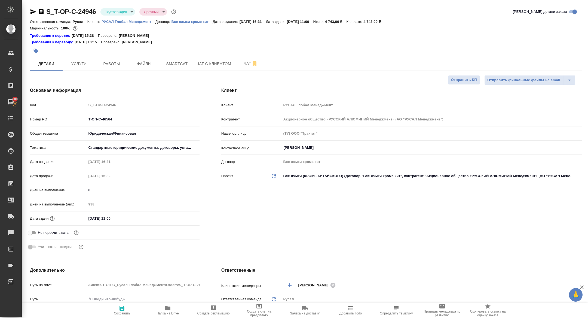
type textarea "x"
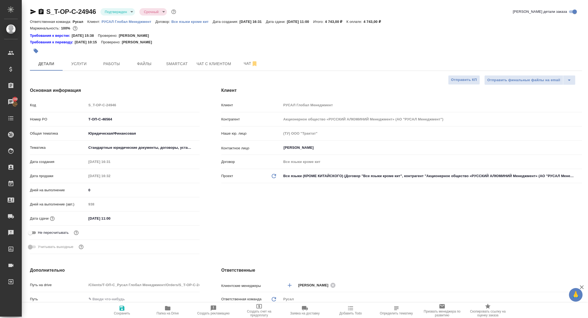
type textarea "x"
click at [167, 312] on span "Папка на Drive" at bounding box center [167, 313] width 22 height 4
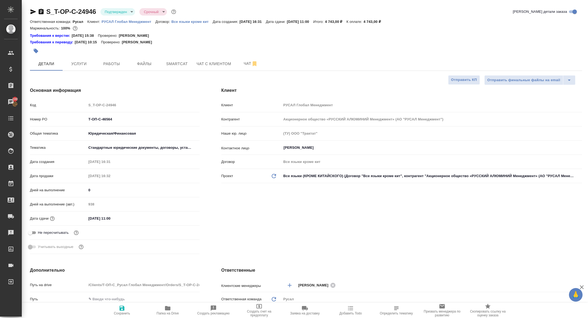
type textarea "x"
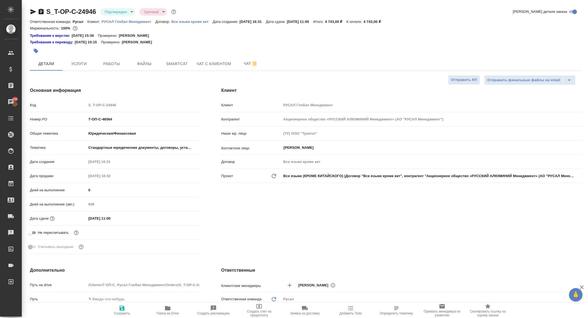
type textarea "x"
click at [115, 12] on body "🙏 .cls-1 fill:#fff; AWATERA [PERSON_NAME] Спецификации Заказы 100 Чаты Todo Про…" at bounding box center [294, 159] width 588 height 318
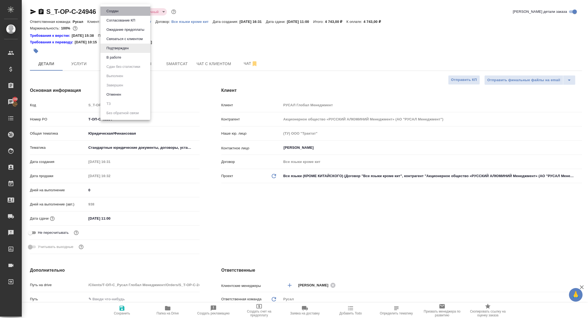
click at [115, 15] on li "Создан" at bounding box center [125, 11] width 50 height 9
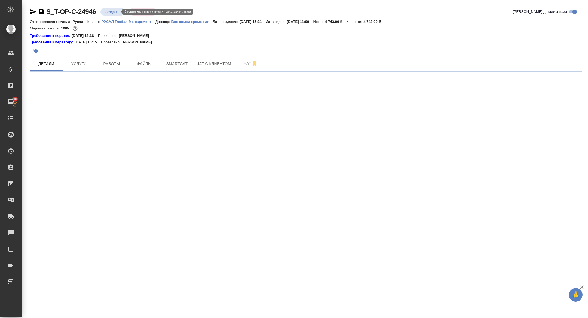
click at [114, 14] on body "🙏 .cls-1 fill:#fff; AWATERA [PERSON_NAME] Спецификации Заказы 100 Чаты Todo Про…" at bounding box center [294, 159] width 588 height 318
select select "RU"
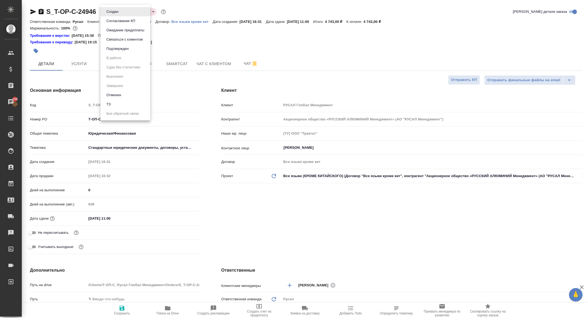
type textarea "x"
click at [110, 102] on button "ТЗ" at bounding box center [109, 104] width 8 height 6
type textarea "x"
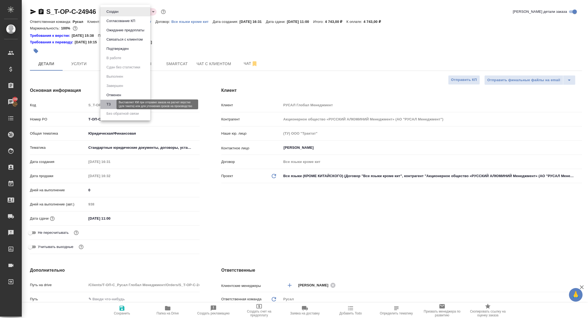
type textarea "x"
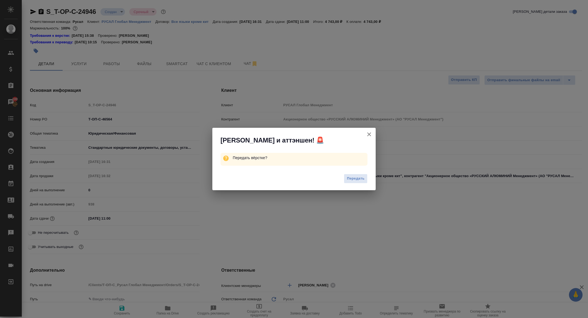
click at [354, 173] on div "Передать" at bounding box center [293, 179] width 163 height 22
click at [355, 182] on button "Передать" at bounding box center [356, 179] width 24 height 10
type textarea "x"
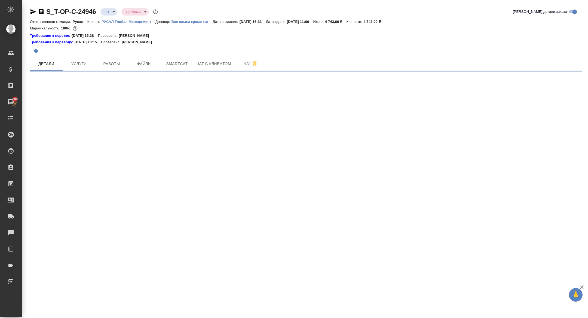
select select "RU"
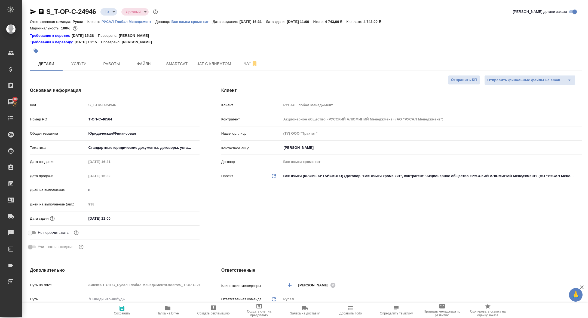
type textarea "x"
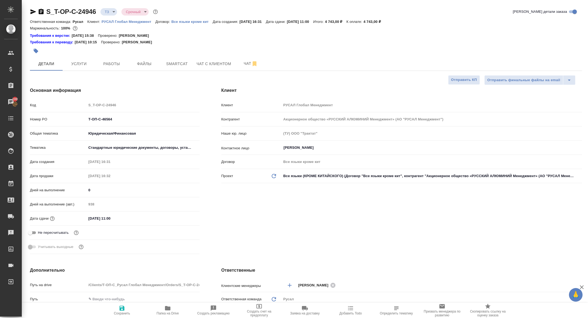
type textarea "x"
click at [252, 69] on button "Чат" at bounding box center [250, 64] width 33 height 14
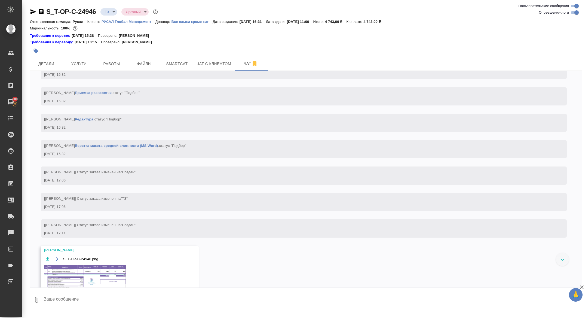
scroll to position [333, 0]
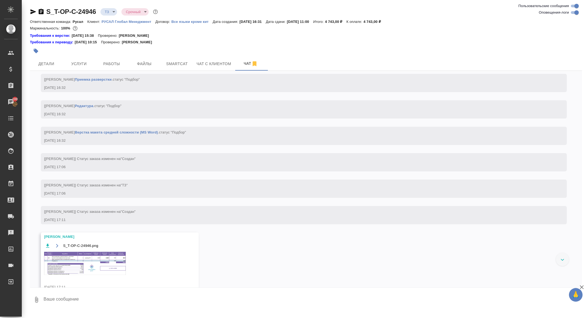
click at [89, 275] on img at bounding box center [85, 262] width 82 height 23
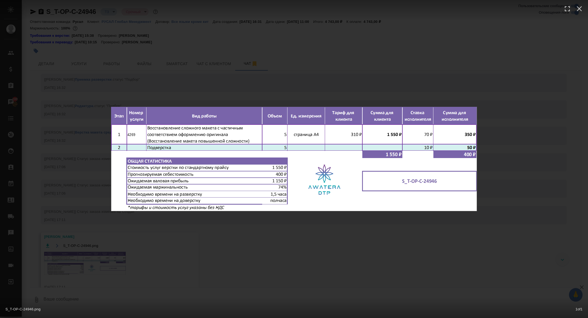
click at [84, 257] on div "S_T-OP-C-24946.png 1 of 1" at bounding box center [294, 159] width 588 height 318
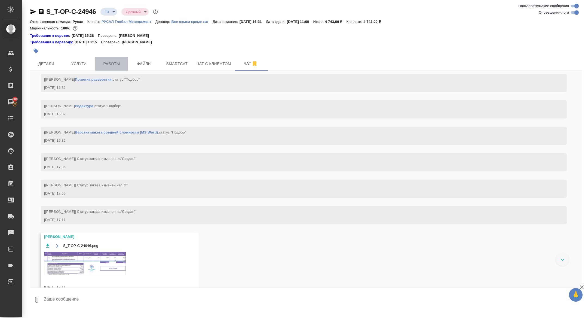
click at [109, 67] on button "Работы" at bounding box center [111, 64] width 33 height 14
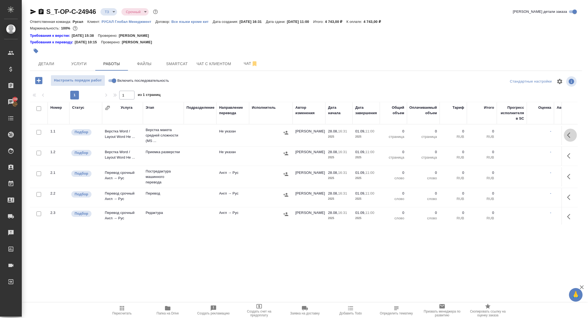
click at [567, 135] on icon "button" at bounding box center [570, 135] width 7 height 7
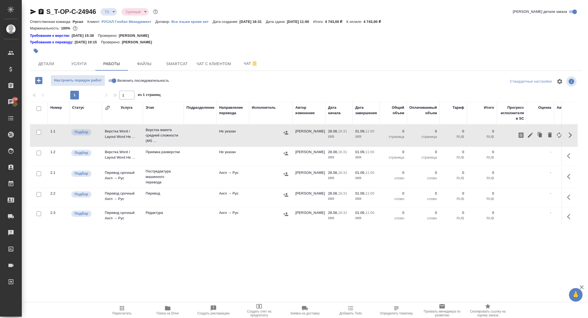
click at [557, 136] on icon "button" at bounding box center [559, 135] width 7 height 7
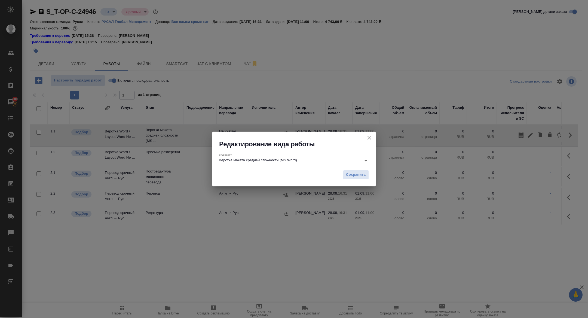
click at [289, 161] on input "Верстка макета средней сложности (MS Word)" at bounding box center [289, 160] width 140 height 7
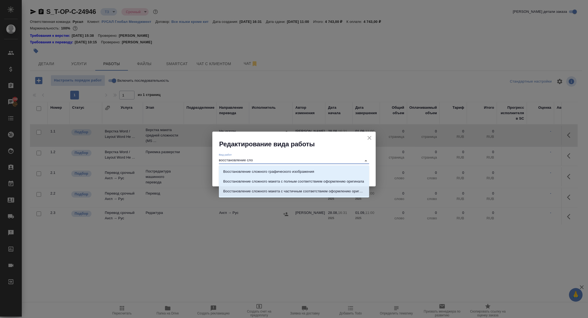
click at [325, 190] on p "Восстановление сложного макета с частичным соответствием оформлению оригинала" at bounding box center [293, 190] width 141 height 5
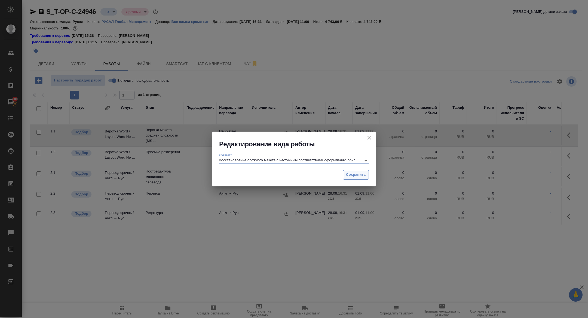
type input "Восстановление сложного макета с частичным соответствием оформлению оригинала"
click at [354, 171] on span "Сохранить" at bounding box center [356, 174] width 20 height 6
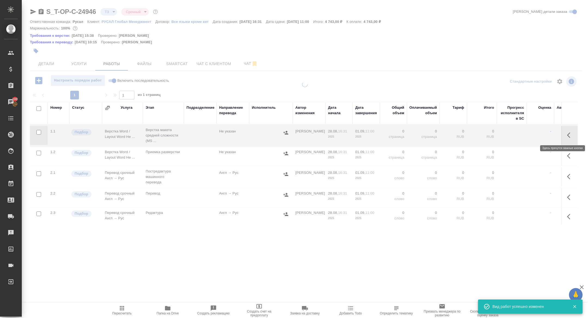
click at [571, 137] on icon "button" at bounding box center [570, 135] width 7 height 7
click at [533, 133] on icon "button" at bounding box center [530, 135] width 7 height 7
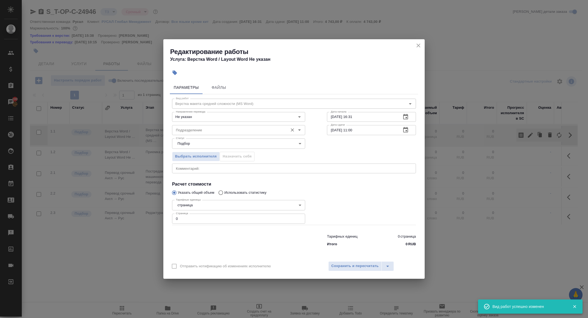
type input "new"
click at [193, 130] on input "Подразделение" at bounding box center [230, 130] width 112 height 7
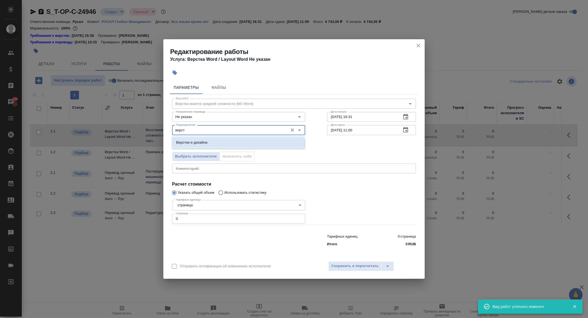
click at [202, 145] on p "Верстки и дизайна" at bounding box center [191, 142] width 31 height 5
type input "Верстки и дизайна"
click at [191, 144] on body "🙏 .cls-1 fill:#fff; AWATERA [PERSON_NAME] Спецификации Заказы 100 Чаты Todo Про…" at bounding box center [294, 159] width 588 height 318
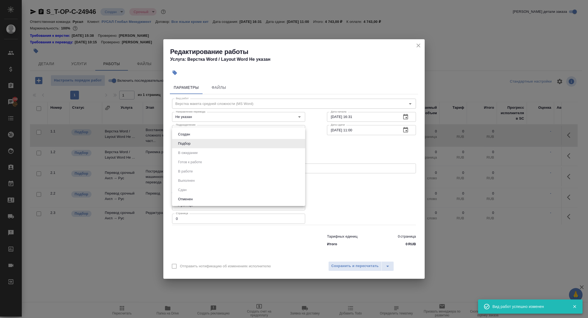
click at [355, 145] on div at bounding box center [294, 159] width 588 height 318
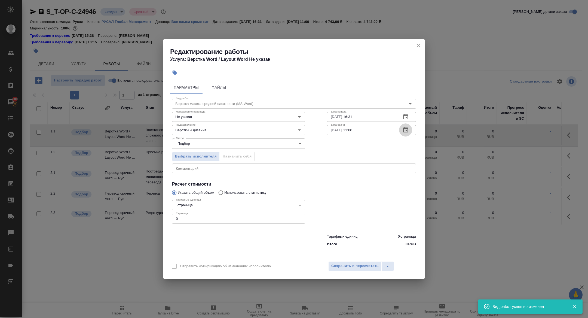
click at [408, 130] on icon "button" at bounding box center [405, 130] width 7 height 7
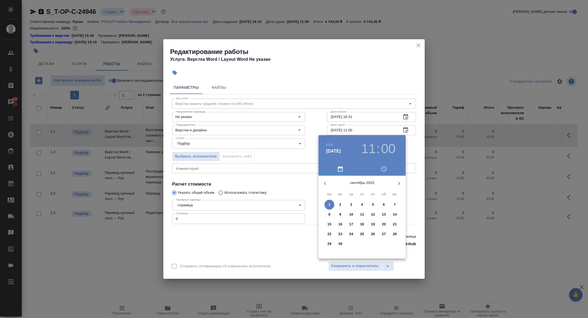
click at [326, 186] on icon "button" at bounding box center [325, 183] width 7 height 7
click at [364, 242] on p "28" at bounding box center [362, 243] width 4 height 5
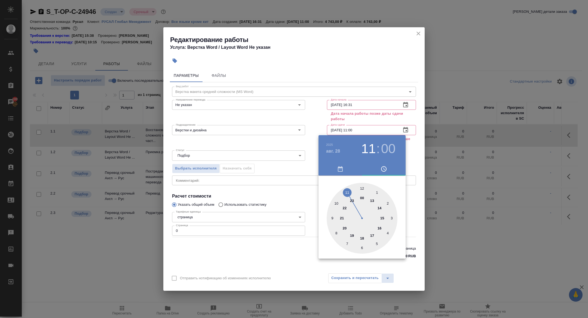
click at [350, 235] on div at bounding box center [362, 218] width 71 height 71
type input "[DATE] 19:00"
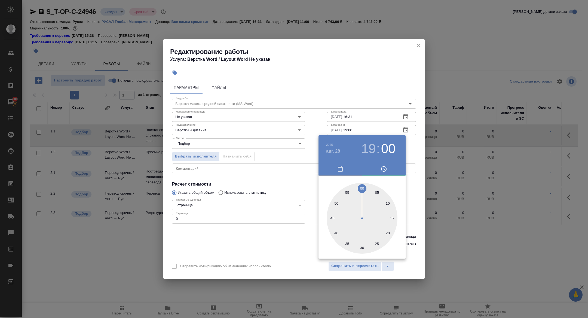
click at [259, 189] on div at bounding box center [294, 159] width 588 height 318
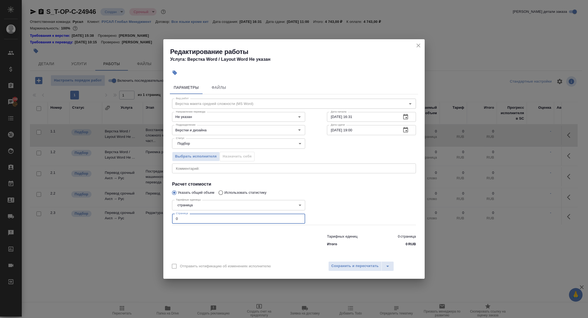
drag, startPoint x: 183, startPoint y: 219, endPoint x: 157, endPoint y: 211, distance: 26.8
click at [157, 211] on div "Редактирование работы Услуга: Верстка Word / Layout Word Не указан Параметры Фа…" at bounding box center [294, 159] width 588 height 318
type input "3"
click at [355, 260] on div "Отправить нотификацию об изменениях исполнителю Сохранить и пересчитать" at bounding box center [293, 267] width 261 height 21
click at [355, 269] on button "Сохранить и пересчитать" at bounding box center [354, 266] width 53 height 10
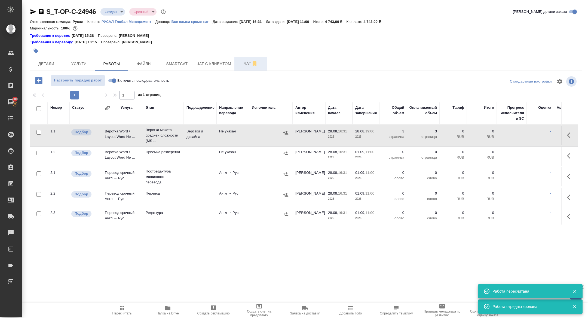
click at [243, 61] on span "Чат" at bounding box center [251, 63] width 26 height 7
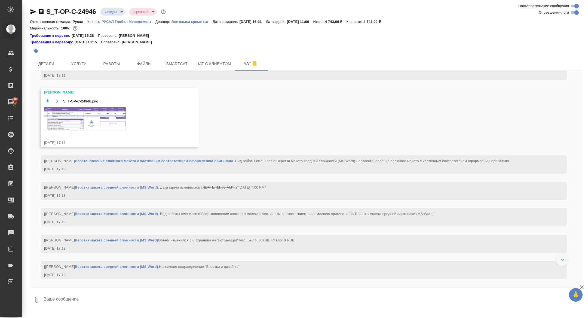
scroll to position [493, 0]
click at [84, 121] on img at bounding box center [85, 118] width 82 height 23
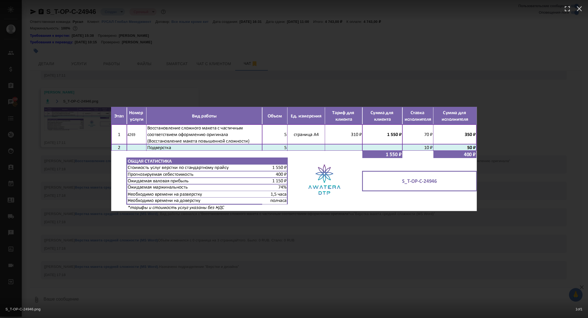
click at [103, 71] on div "S_T-OP-C-24946.png 1 of 1" at bounding box center [294, 159] width 588 height 318
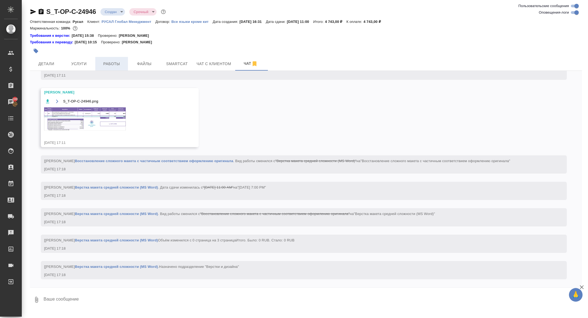
click at [115, 64] on span "Работы" at bounding box center [112, 63] width 26 height 7
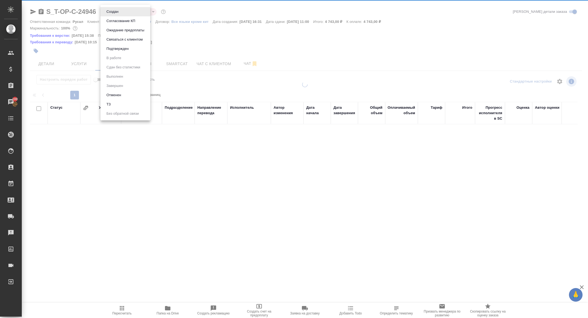
click at [113, 13] on body "🙏 .cls-1 fill:#fff; AWATERA [PERSON_NAME] Спецификации Заказы 100 Чаты Todo Про…" at bounding box center [294, 159] width 588 height 318
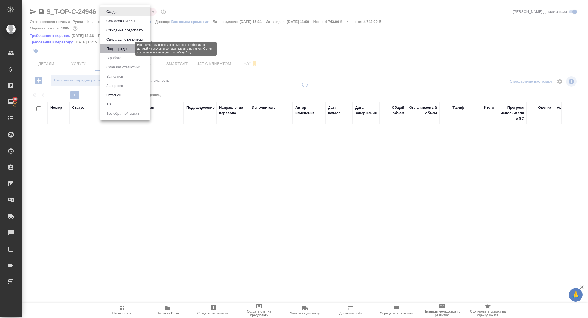
click at [117, 50] on button "Подтвержден" at bounding box center [118, 49] width 26 height 6
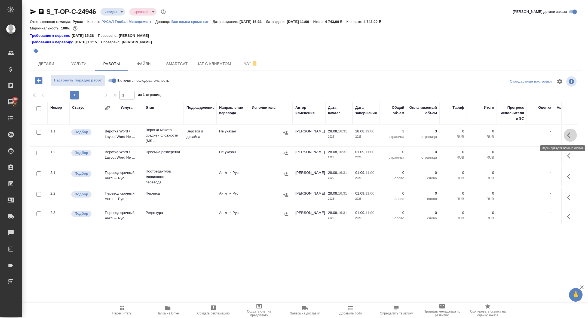
click at [570, 132] on icon "button" at bounding box center [570, 135] width 7 height 7
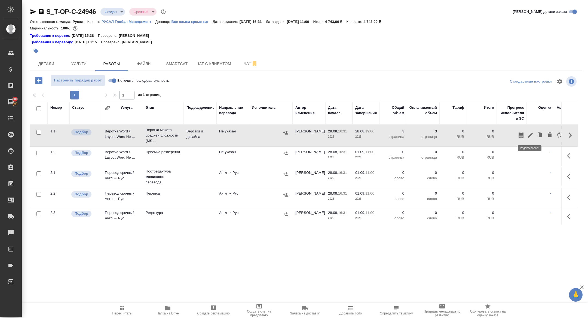
click at [530, 136] on icon "button" at bounding box center [530, 135] width 5 height 5
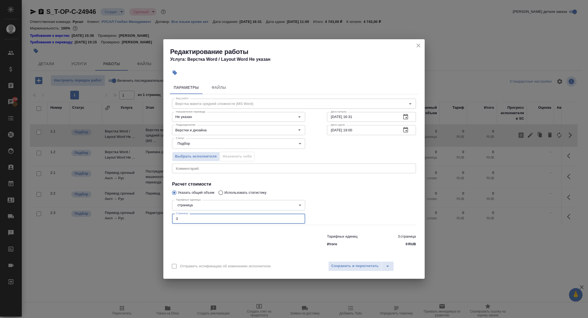
drag, startPoint x: 186, startPoint y: 223, endPoint x: 161, endPoint y: 212, distance: 26.8
click at [161, 212] on div "Редактирование работы Услуга: Верстка Word / Layout Word Не указан Параметры Фа…" at bounding box center [294, 159] width 588 height 318
type input "5"
click at [369, 263] on span "Сохранить и пересчитать" at bounding box center [354, 266] width 47 height 6
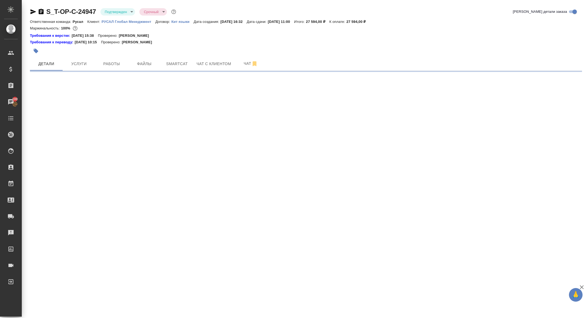
select select "RU"
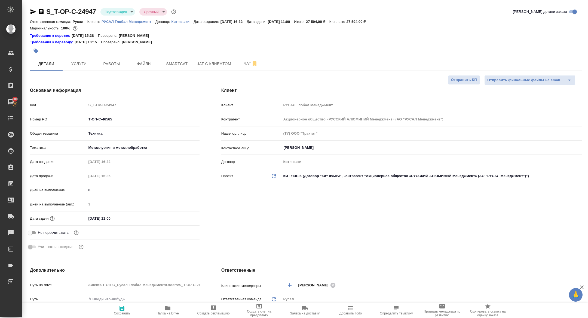
type textarea "x"
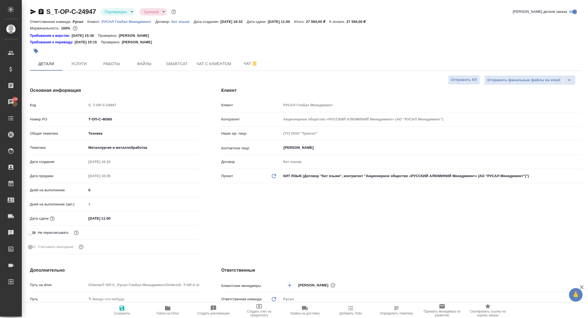
type textarea "x"
click at [168, 315] on button "Папка на Drive" at bounding box center [168, 309] width 46 height 15
type textarea "x"
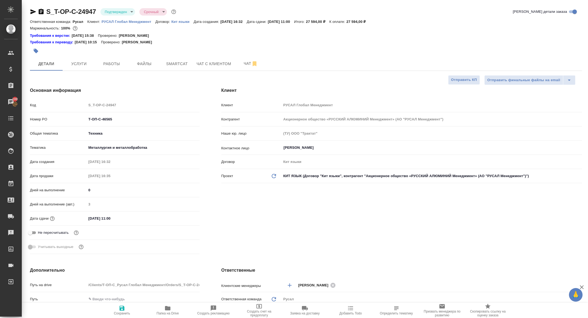
type textarea "x"
click at [113, 11] on body "🙏 .cls-1 fill:#fff; AWATERA [PERSON_NAME] Спецификации Заказы 100 Чаты Todo Про…" at bounding box center [294, 159] width 588 height 318
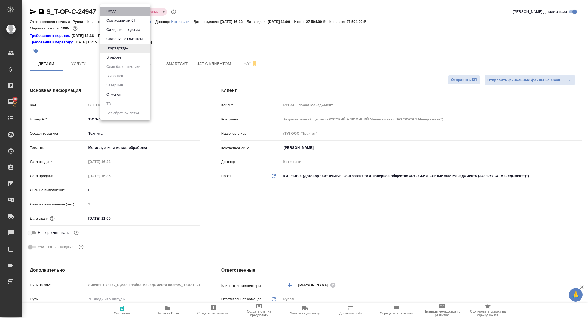
click at [118, 8] on li "Создан" at bounding box center [125, 11] width 50 height 9
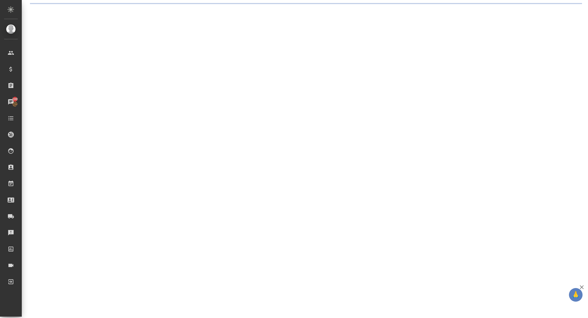
click at [112, 12] on div ".cls-1 fill:#fff; AWATERA [PERSON_NAME] Спецификации Заказы 100 Чаты Todo Проек…" at bounding box center [294, 159] width 588 height 318
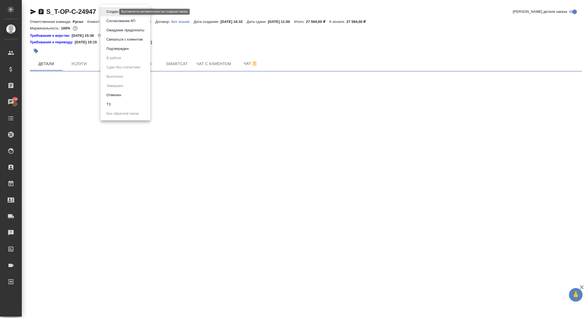
click at [109, 13] on body "🙏 .cls-1 fill:#fff; AWATERA [PERSON_NAME] Спецификации Заказы 100 Чаты Todo Про…" at bounding box center [294, 159] width 588 height 318
select select "RU"
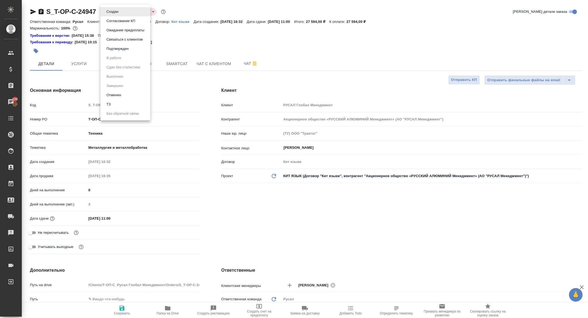
click at [109, 101] on button "ТЗ" at bounding box center [109, 104] width 8 height 6
type textarea "x"
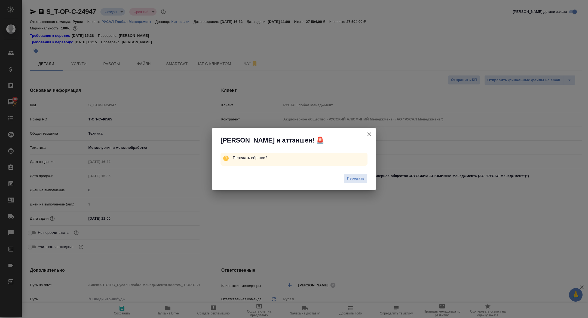
type textarea "x"
click at [353, 175] on button "Передать" at bounding box center [356, 179] width 24 height 10
type textarea "x"
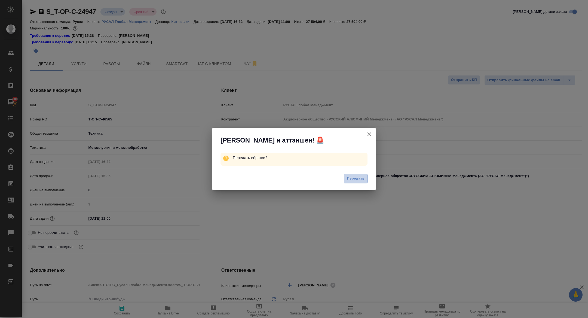
type textarea "x"
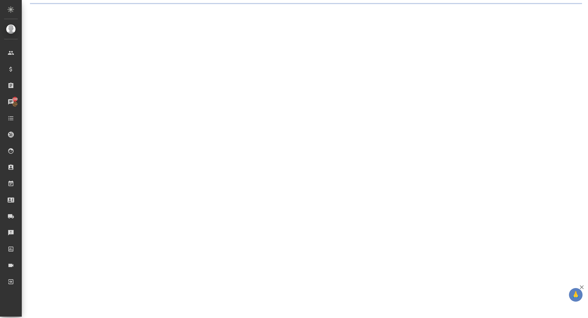
select select "RU"
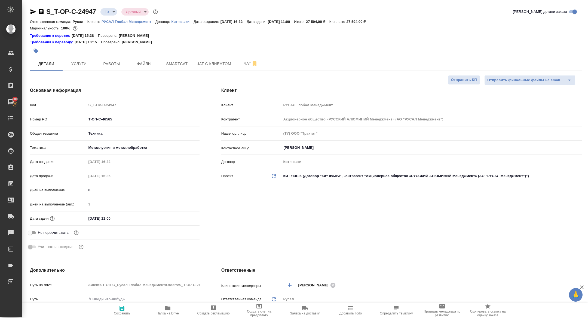
type textarea "x"
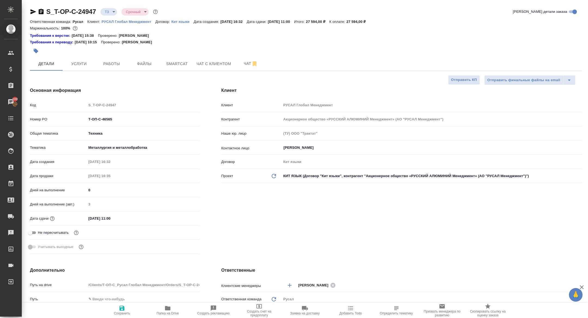
type textarea "x"
click at [248, 65] on span "Чат" at bounding box center [251, 63] width 26 height 7
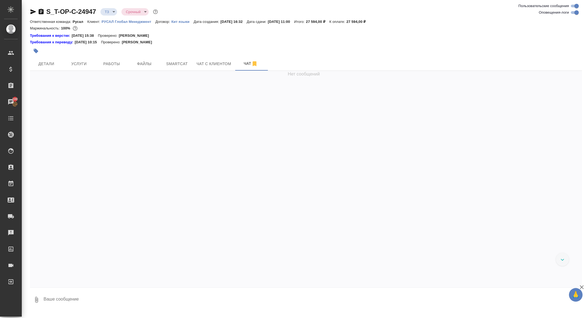
click at [120, 301] on textarea at bounding box center [312, 299] width 539 height 19
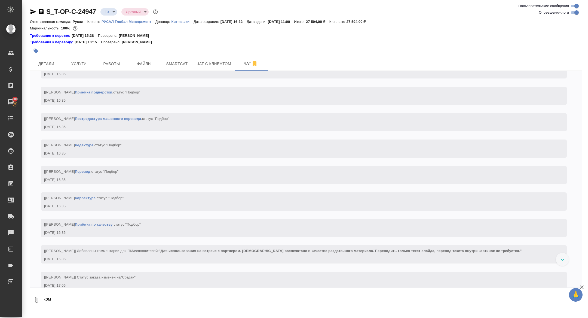
scroll to position [288, 0]
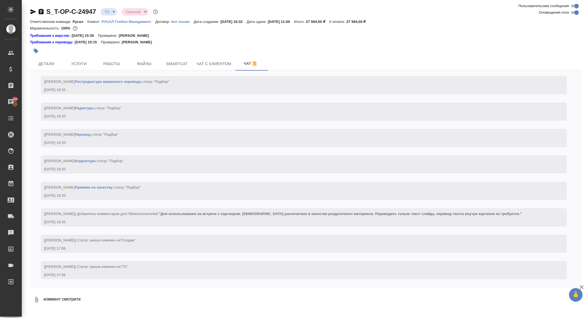
type textarea "коммент смотрите"
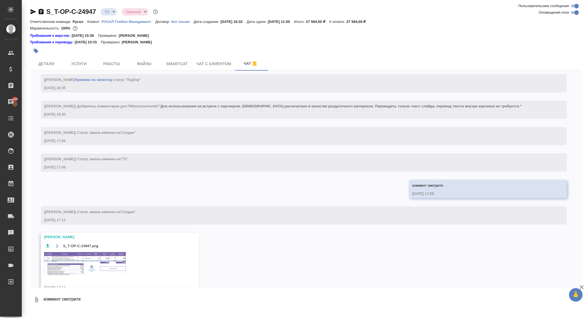
scroll to position [409, 0]
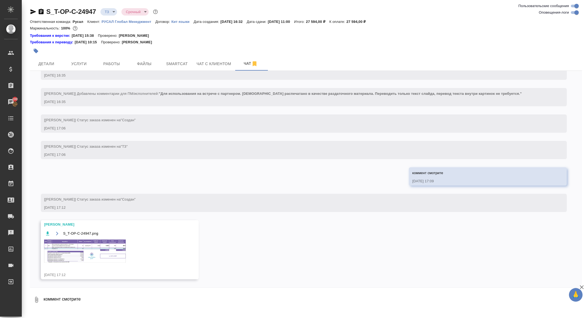
click at [97, 247] on img at bounding box center [85, 250] width 82 height 23
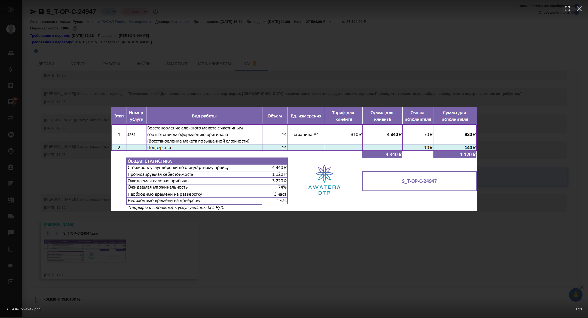
click at [71, 208] on div "S_T-OP-C-24947.png 1 of 1" at bounding box center [294, 159] width 588 height 318
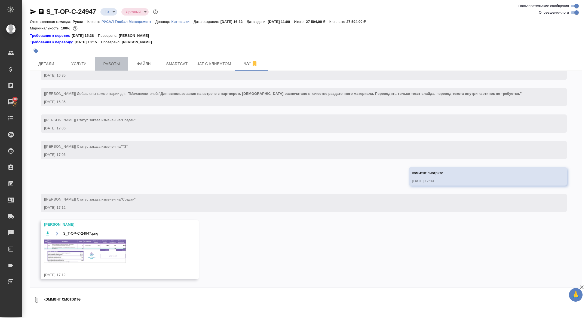
click at [106, 59] on button "Работы" at bounding box center [111, 64] width 33 height 14
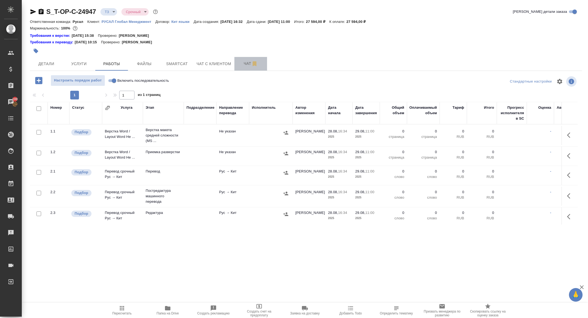
click at [242, 59] on button "Чат" at bounding box center [250, 64] width 33 height 14
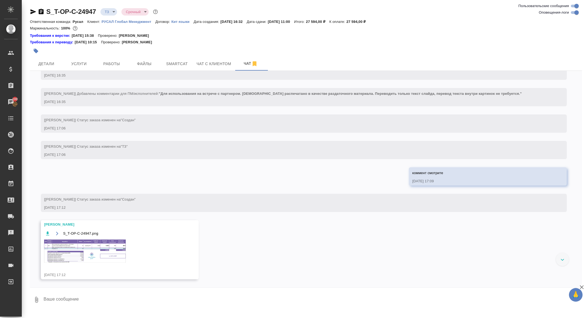
scroll to position [409, 0]
click at [88, 254] on img at bounding box center [85, 250] width 82 height 23
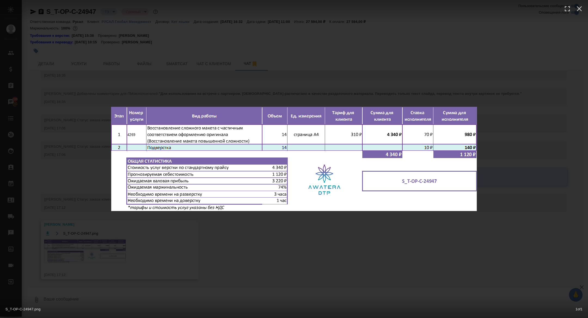
click at [88, 254] on div "S_T-OP-C-24947.png 1 of 1" at bounding box center [294, 159] width 588 height 318
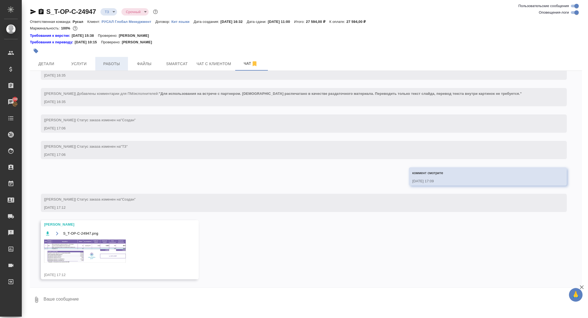
click at [110, 63] on span "Работы" at bounding box center [112, 63] width 26 height 7
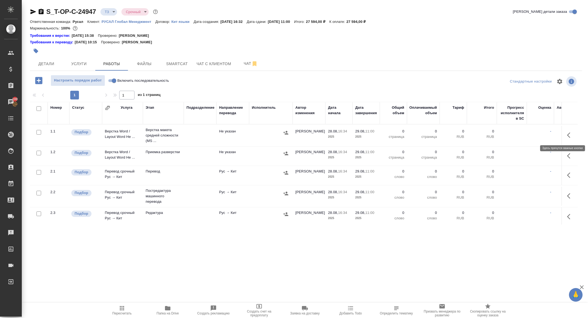
click at [569, 135] on icon "button" at bounding box center [570, 135] width 7 height 7
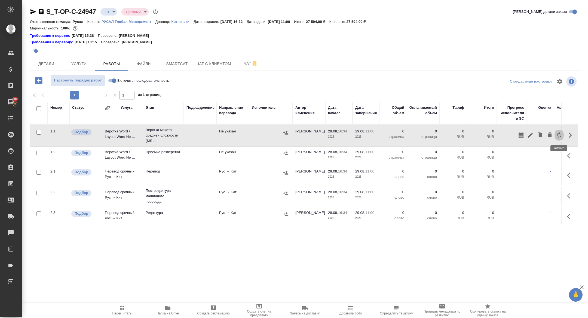
click at [559, 137] on icon "button" at bounding box center [559, 135] width 7 height 7
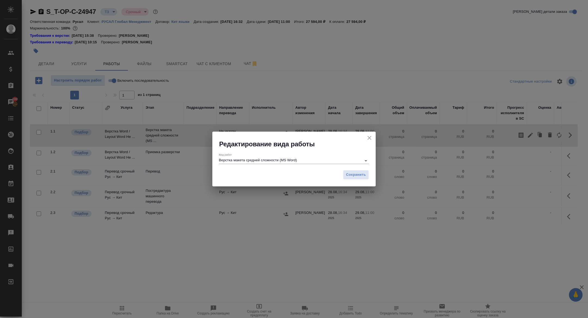
click at [296, 164] on div "Верстка макета средней сложности (MS Word)" at bounding box center [294, 160] width 150 height 7
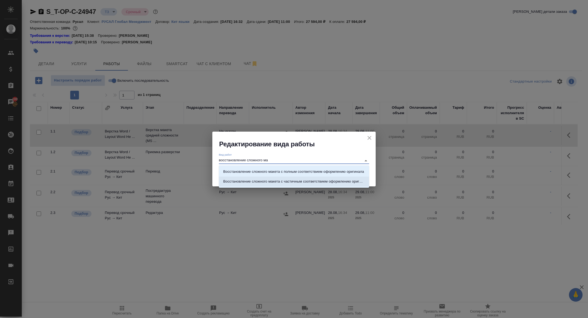
drag, startPoint x: 316, startPoint y: 178, endPoint x: 322, endPoint y: 178, distance: 6.3
click at [316, 179] on p "Восстановление сложного макета с частичным соответствием оформлению оригинала" at bounding box center [293, 181] width 141 height 5
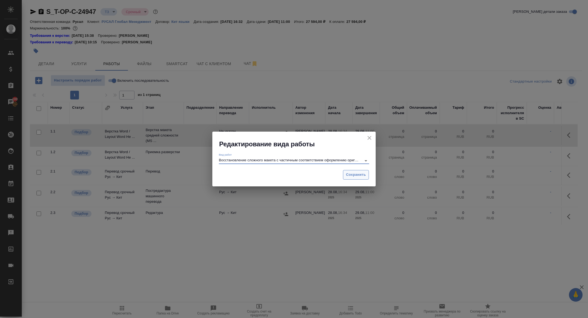
type input "Восстановление сложного макета с частичным соответствием оформлению оригинала"
click at [353, 176] on span "Сохранить" at bounding box center [356, 174] width 20 height 6
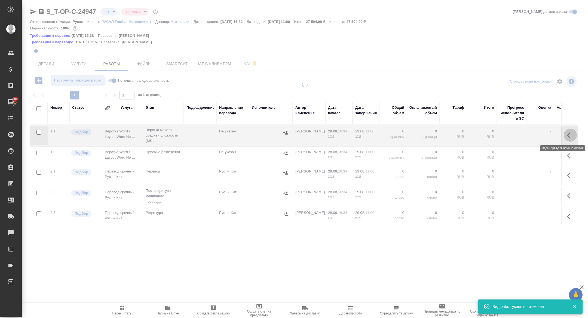
click at [565, 136] on button "button" at bounding box center [570, 134] width 13 height 13
type input "new"
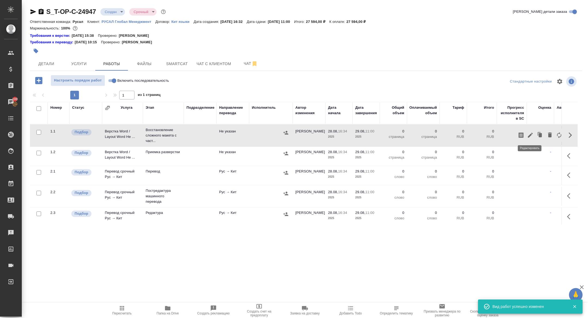
click at [528, 134] on icon "button" at bounding box center [530, 135] width 7 height 7
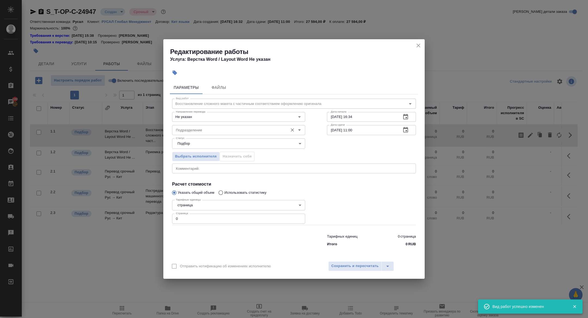
click at [216, 128] on input "Подразделение" at bounding box center [230, 130] width 112 height 7
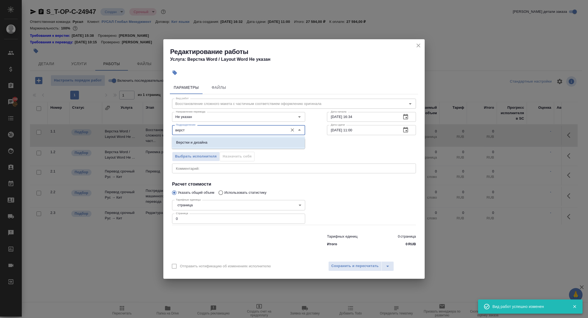
click at [229, 138] on li "Верстки и дизайна" at bounding box center [238, 142] width 133 height 10
type input "Верстки и дизайна"
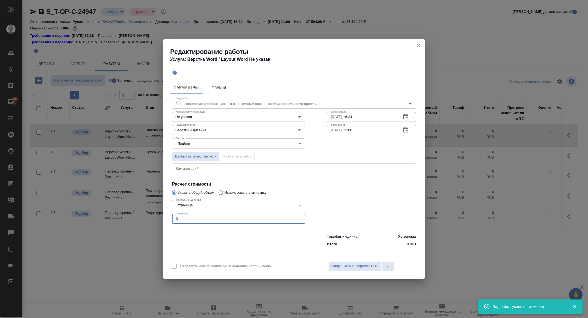
drag, startPoint x: 187, startPoint y: 219, endPoint x: 136, endPoint y: 218, distance: 50.6
click at [137, 218] on div "Редактирование работы Услуга: Верстка Word / Layout Word Не указан Параметры Фа…" at bounding box center [294, 159] width 588 height 318
click at [405, 129] on icon "button" at bounding box center [405, 129] width 5 height 5
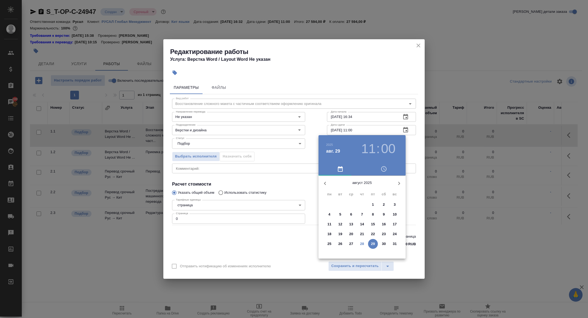
click at [362, 246] on p "28" at bounding box center [362, 243] width 4 height 5
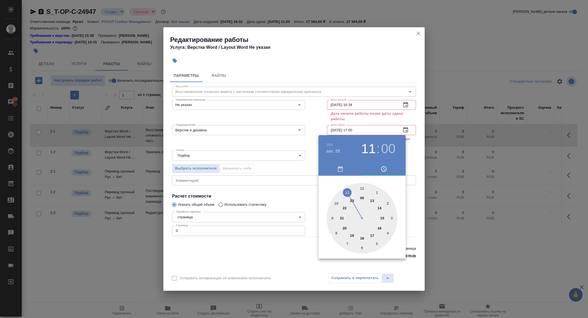
click at [372, 233] on div at bounding box center [362, 218] width 71 height 71
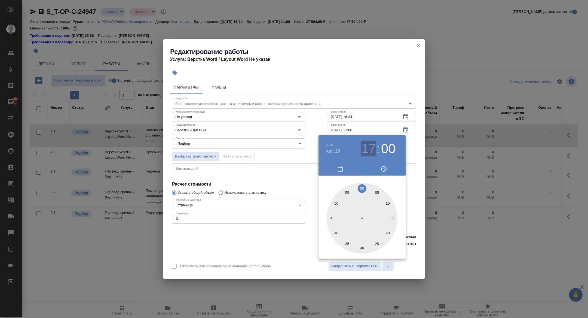
click at [367, 146] on h3 "17" at bounding box center [368, 148] width 14 height 15
click at [344, 226] on div at bounding box center [362, 218] width 71 height 71
type input "[DATE] 20:15"
click at [393, 217] on div at bounding box center [362, 218] width 71 height 71
click at [251, 182] on div at bounding box center [294, 159] width 588 height 318
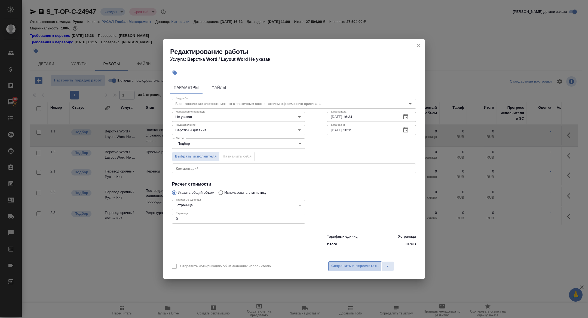
click at [349, 263] on span "Сохранить и пересчитать" at bounding box center [354, 266] width 47 height 6
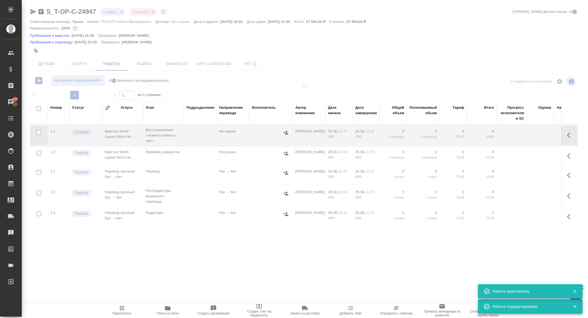
click at [112, 13] on div at bounding box center [305, 119] width 566 height 238
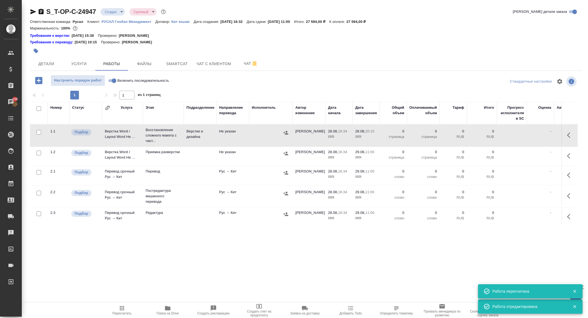
click at [112, 15] on body "🙏 .cls-1 fill:#fff; AWATERA [PERSON_NAME] Спецификации Заказы 100 Чаты Todo Про…" at bounding box center [294, 159] width 588 height 318
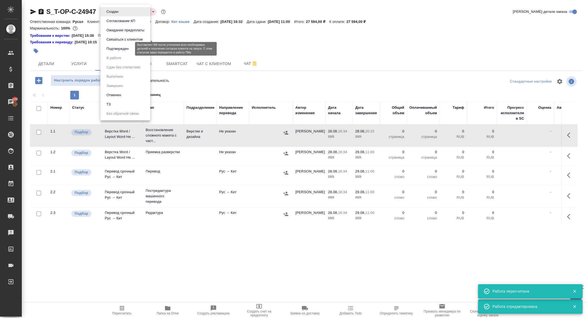
click at [117, 46] on button "Подтвержден" at bounding box center [118, 49] width 26 height 6
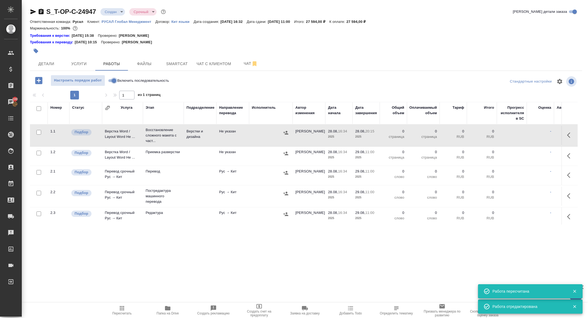
click at [114, 81] on input "Включить последовательность" at bounding box center [114, 80] width 20 height 7
checkbox input "true"
click at [245, 64] on span "Чат" at bounding box center [251, 63] width 26 height 7
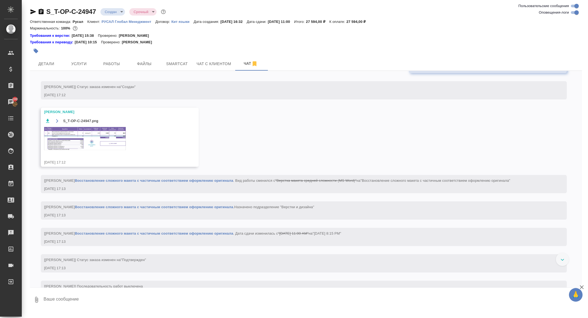
scroll to position [541, 0]
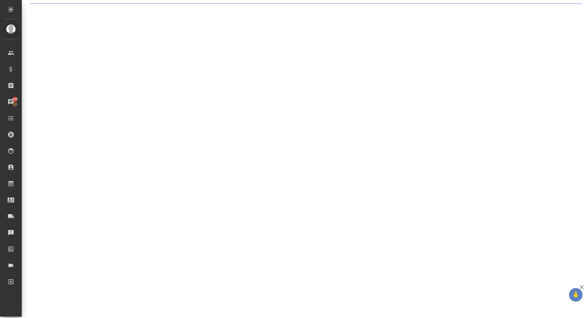
click at [103, 116] on div ".cls-1 fill:#fff; AWATERA [PERSON_NAME] Спецификации Заказы 100 Чаты Todo Проек…" at bounding box center [294, 159] width 588 height 318
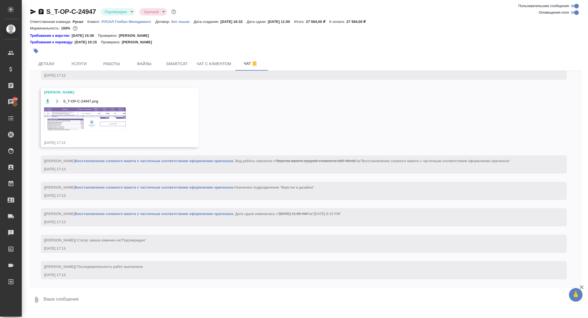
click at [94, 121] on img at bounding box center [85, 118] width 82 height 23
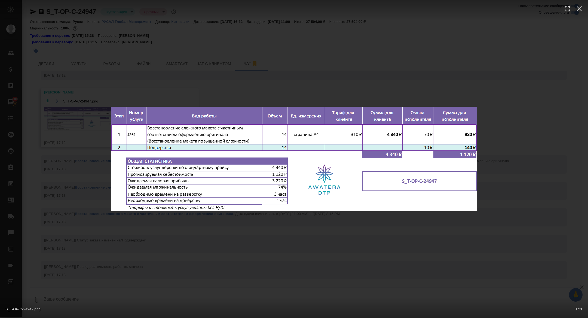
click at [84, 187] on div "S_T-OP-C-24947.png 1 of 1" at bounding box center [294, 159] width 588 height 318
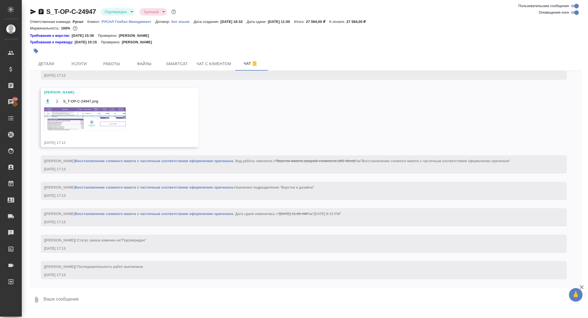
click at [112, 63] on span "Работы" at bounding box center [112, 63] width 26 height 7
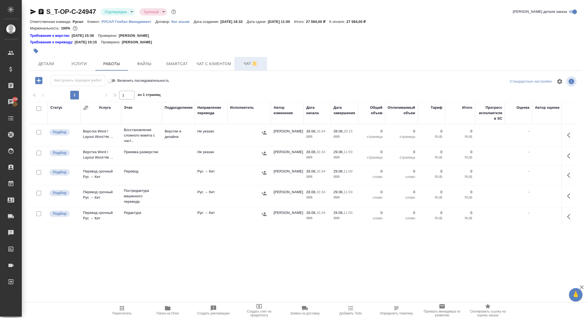
click at [246, 67] on button "Чат" at bounding box center [250, 64] width 33 height 14
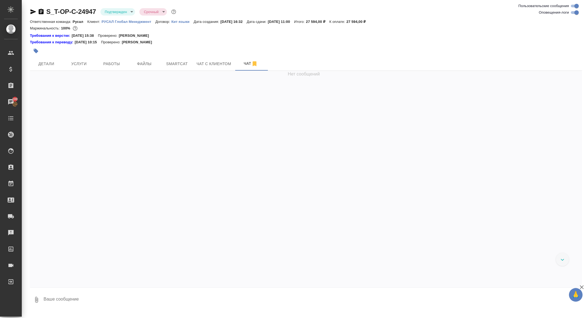
click at [229, 115] on div "Нет сообщений" at bounding box center [306, 179] width 552 height 216
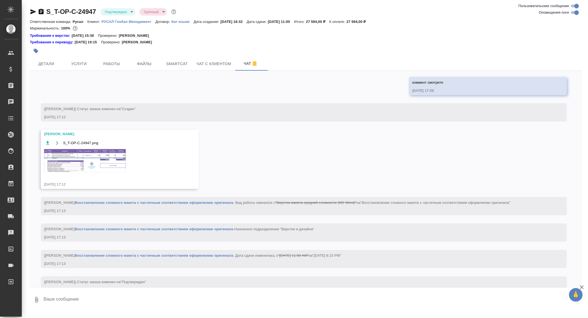
scroll to position [518, 0]
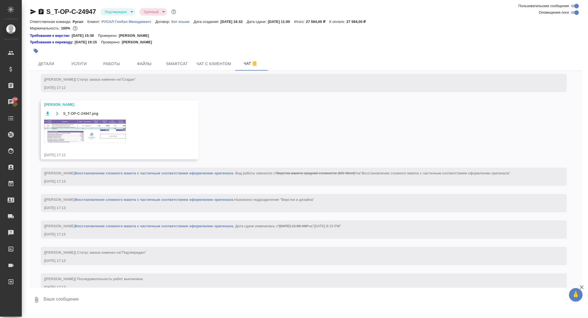
click at [88, 143] on img at bounding box center [85, 130] width 82 height 23
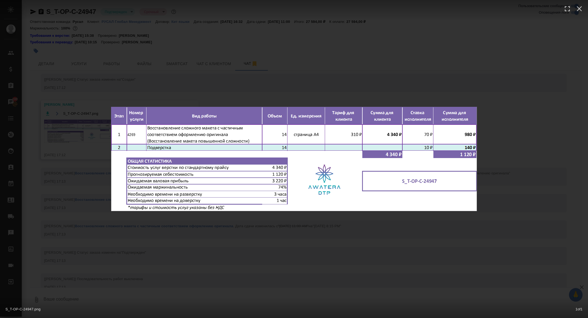
click at [54, 124] on div "S_T-OP-C-24947.png 1 of 1" at bounding box center [294, 159] width 588 height 318
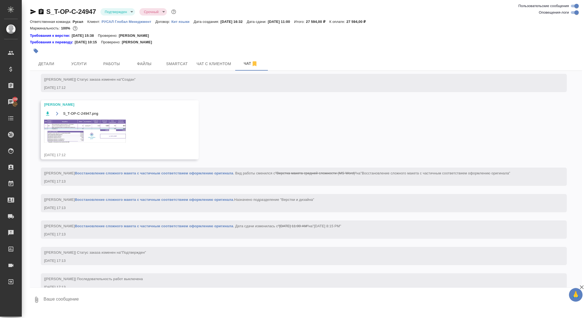
click at [118, 61] on div "S_T-OP-C-24947.png 1 of 1" at bounding box center [293, 170] width 529 height 286
click at [118, 61] on span "Работы" at bounding box center [112, 63] width 26 height 7
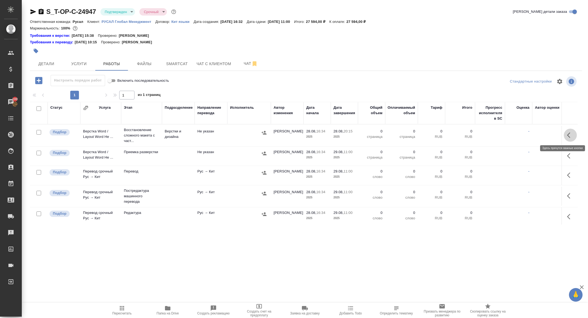
click at [568, 137] on icon "button" at bounding box center [570, 135] width 7 height 7
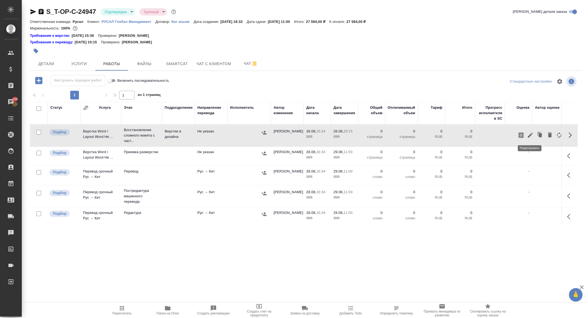
click at [529, 135] on icon "button" at bounding box center [530, 135] width 5 height 5
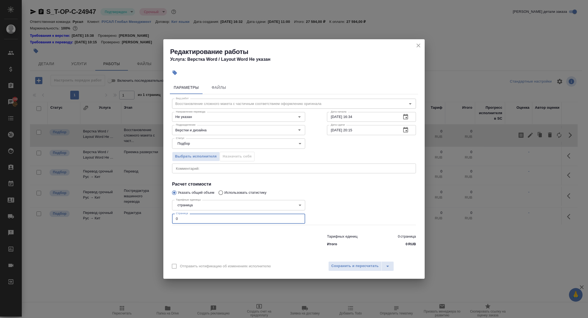
drag, startPoint x: 193, startPoint y: 217, endPoint x: 150, endPoint y: 214, distance: 43.1
click at [150, 214] on div "Редактирование работы Услуга: Верстка Word / Layout Word Не указан Параметры Фа…" at bounding box center [294, 159] width 588 height 318
type input "14"
click at [351, 268] on span "Сохранить и пересчитать" at bounding box center [354, 266] width 47 height 6
